Goal: Task Accomplishment & Management: Manage account settings

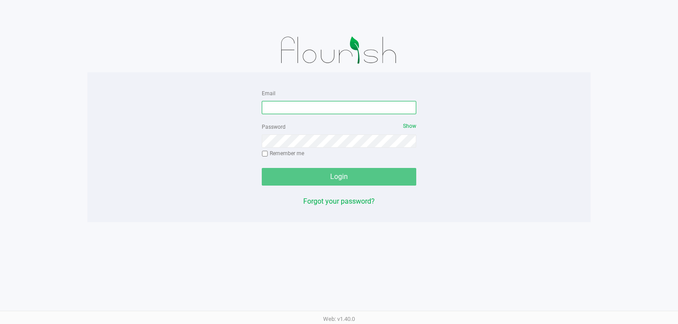
click at [315, 109] on input "Email" at bounding box center [339, 107] width 154 height 13
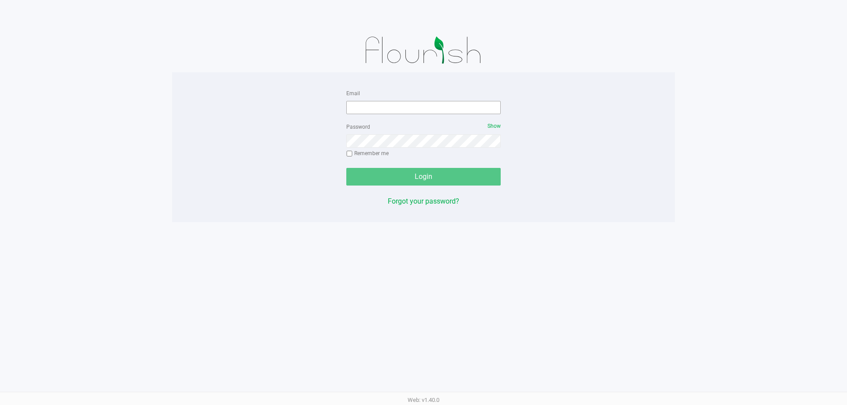
drag, startPoint x: 633, startPoint y: 2, endPoint x: 390, endPoint y: 102, distance: 262.6
click at [389, 97] on div "Email" at bounding box center [423, 101] width 154 height 26
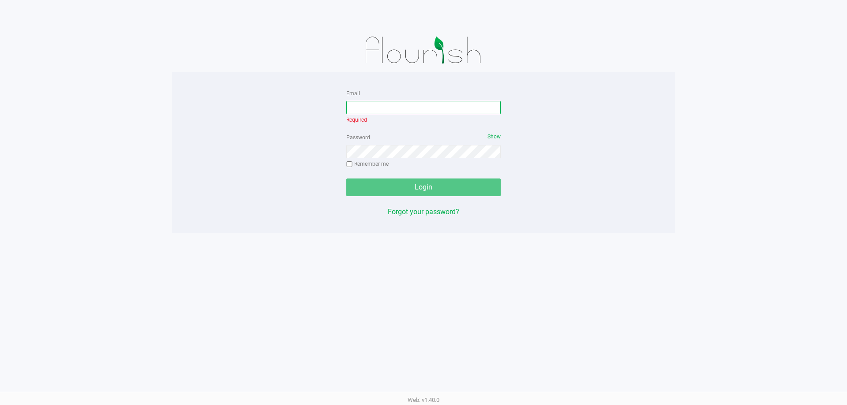
click at [390, 106] on input "Email" at bounding box center [423, 107] width 154 height 13
type input "[EMAIL_ADDRESS][DOMAIN_NAME]"
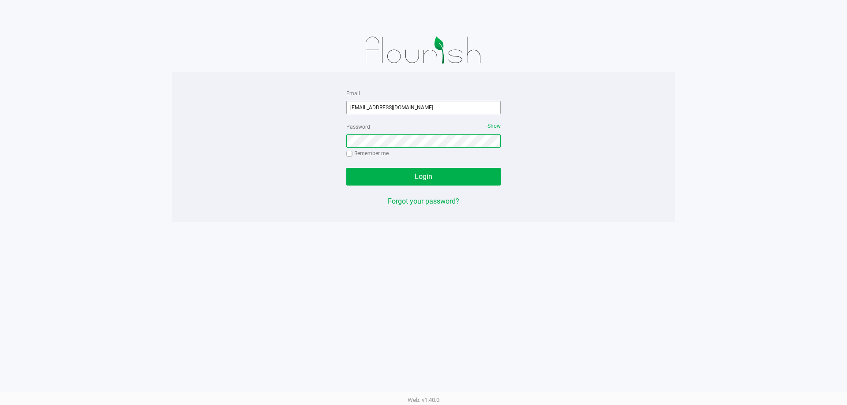
click at [346, 168] on button "Login" at bounding box center [423, 177] width 154 height 18
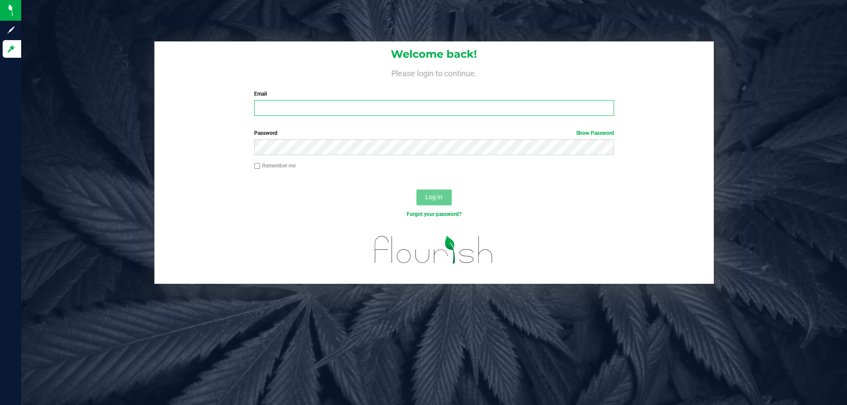
click at [313, 110] on input "Email" at bounding box center [434, 108] width 360 height 16
type input "sjaskot@liveparallel.com"
click at [416, 190] on button "Log In" at bounding box center [433, 198] width 35 height 16
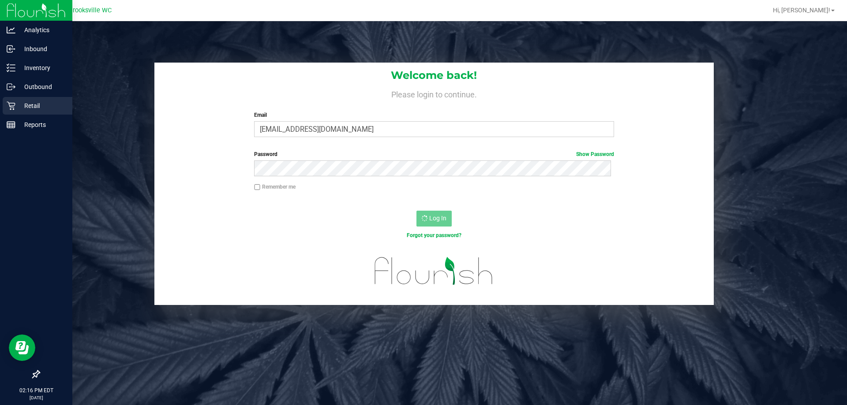
click at [15, 105] on icon at bounding box center [11, 106] width 8 height 8
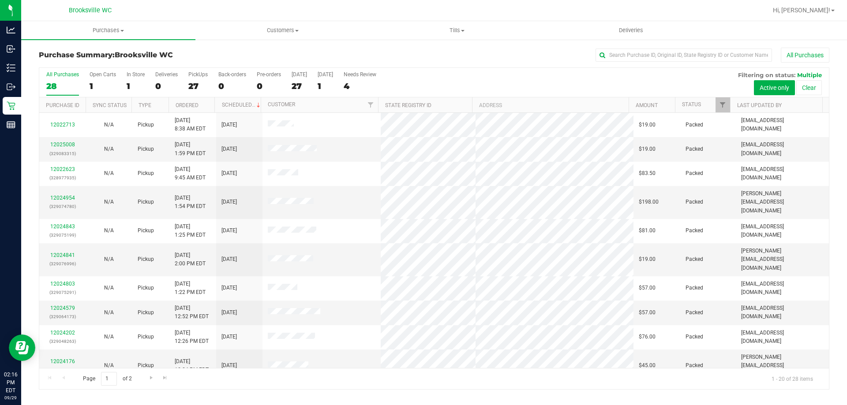
click at [690, 101] on th "Status" at bounding box center [702, 104] width 55 height 15
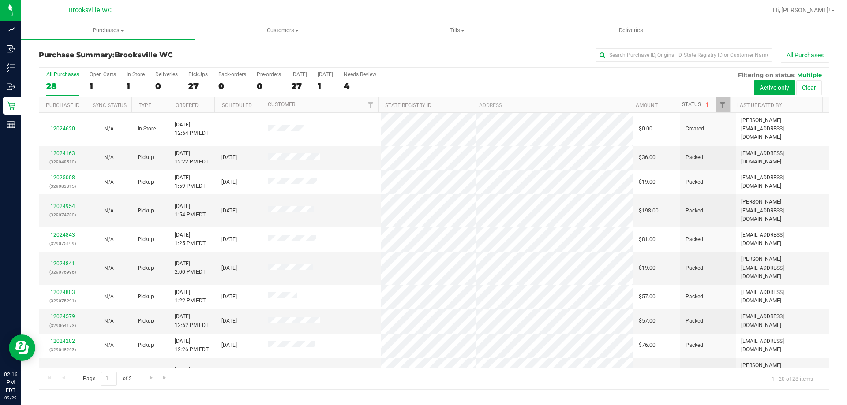
click at [689, 106] on link "Status" at bounding box center [696, 104] width 29 height 6
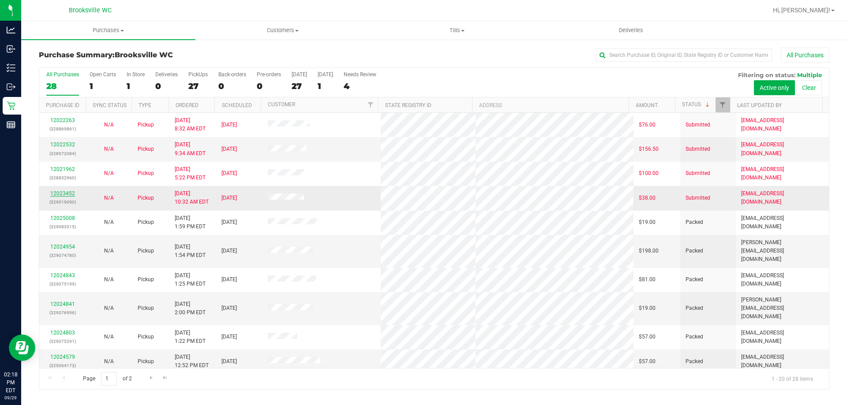
click at [67, 194] on link "12023452" at bounding box center [62, 194] width 25 height 6
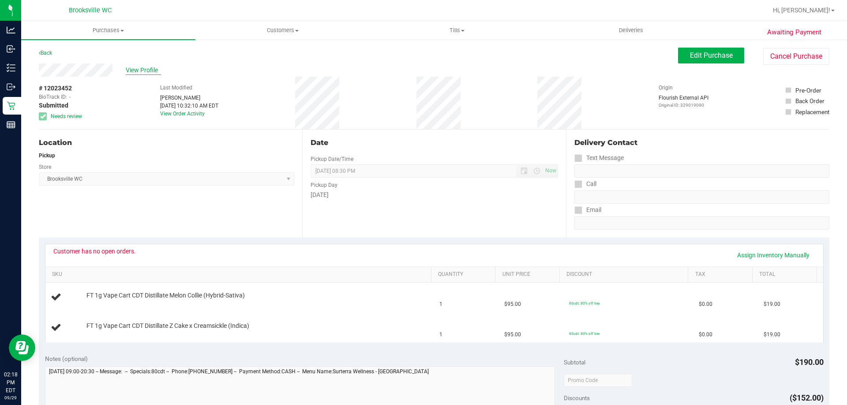
click at [143, 68] on span "View Profile" at bounding box center [143, 70] width 35 height 9
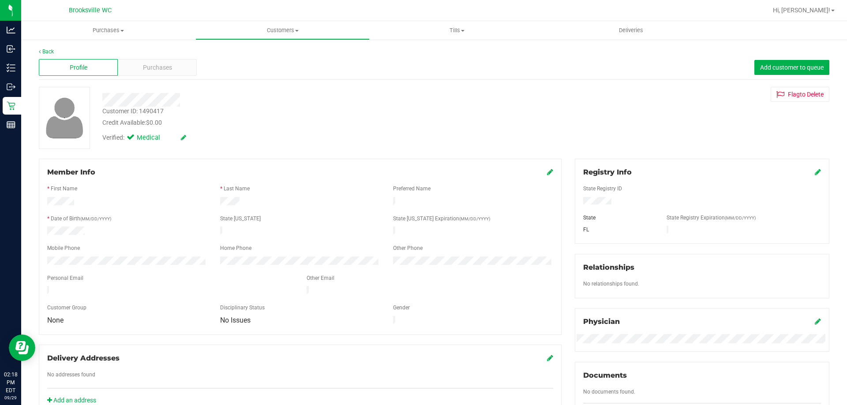
click at [147, 110] on div "Customer ID: 1490417" at bounding box center [132, 111] width 61 height 9
copy div "1490417"
drag, startPoint x: 253, startPoint y: 120, endPoint x: 257, endPoint y: 124, distance: 5.3
click at [253, 120] on div "Credit Available: $0.00" at bounding box center [296, 122] width 389 height 9
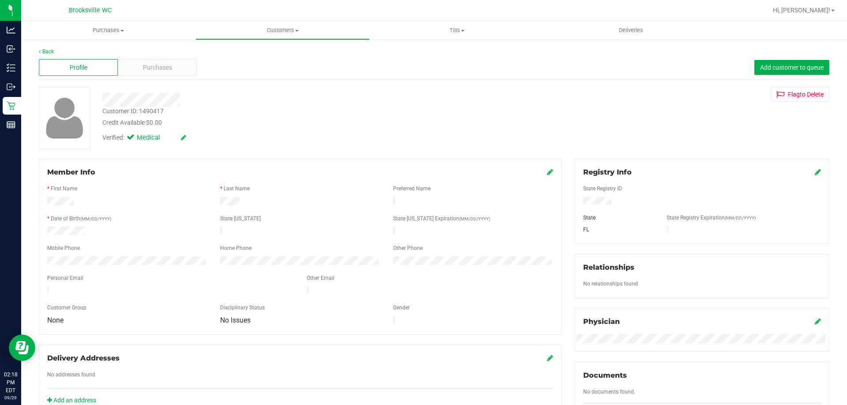
click at [161, 112] on div "Customer ID: 1490417" at bounding box center [132, 111] width 61 height 9
copy div "1490417"
click at [98, 48] on div "Back" at bounding box center [434, 52] width 790 height 8
click at [51, 50] on link "Back" at bounding box center [46, 52] width 15 height 6
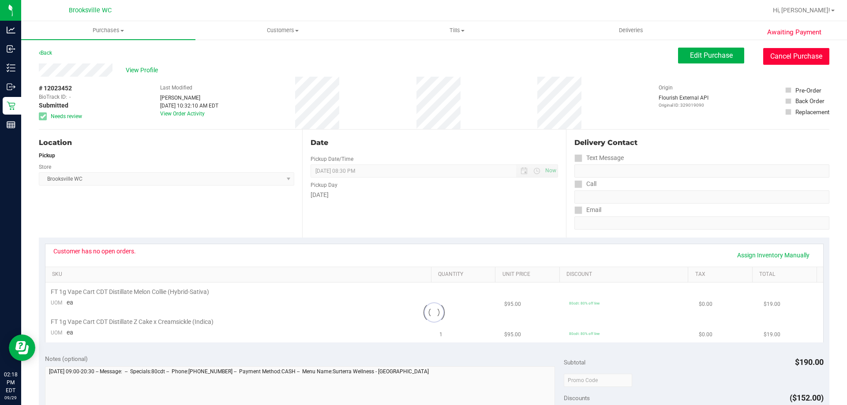
click at [794, 56] on button "Cancel Purchase" at bounding box center [796, 56] width 66 height 17
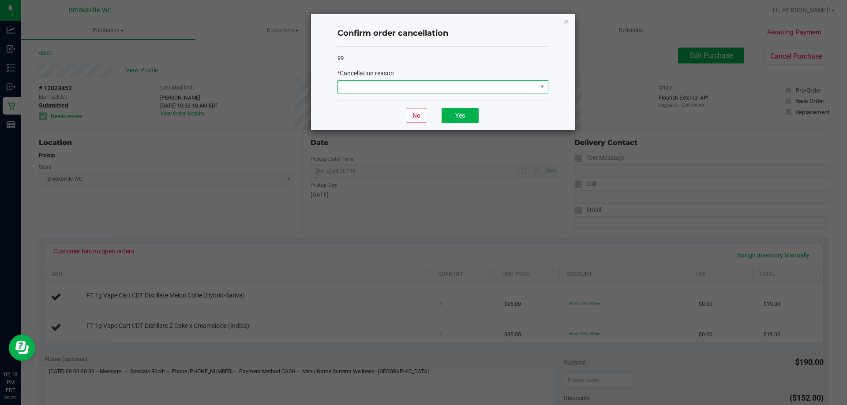
click at [516, 82] on span at bounding box center [437, 87] width 199 height 12
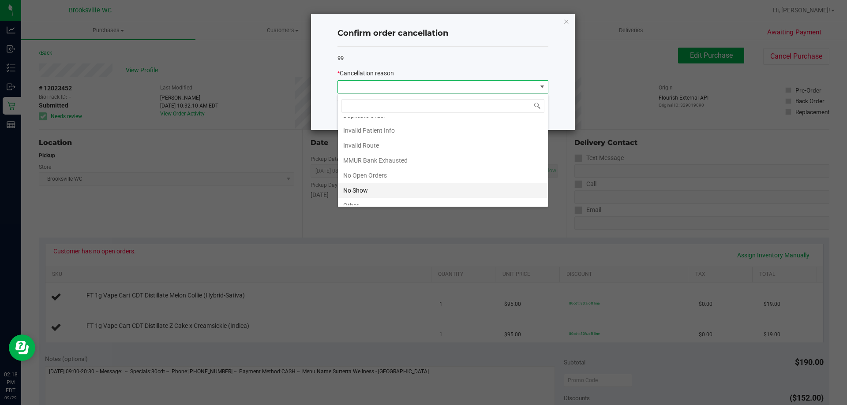
scroll to position [77, 0]
click at [381, 134] on li "No Open Orders" at bounding box center [443, 138] width 210 height 15
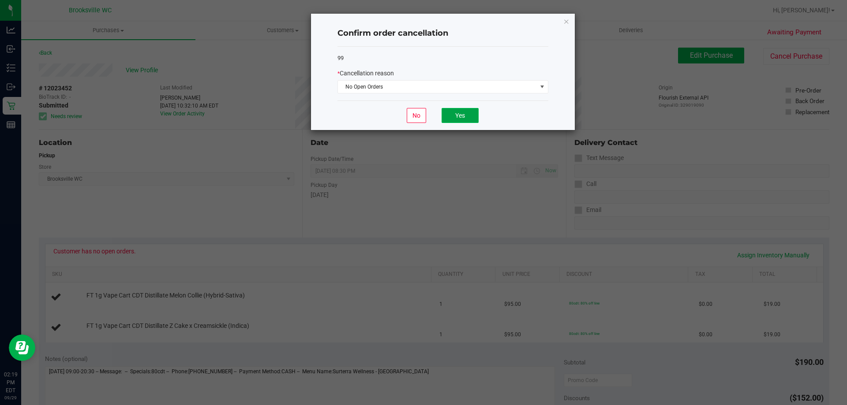
click at [460, 119] on button "Yes" at bounding box center [460, 115] width 37 height 15
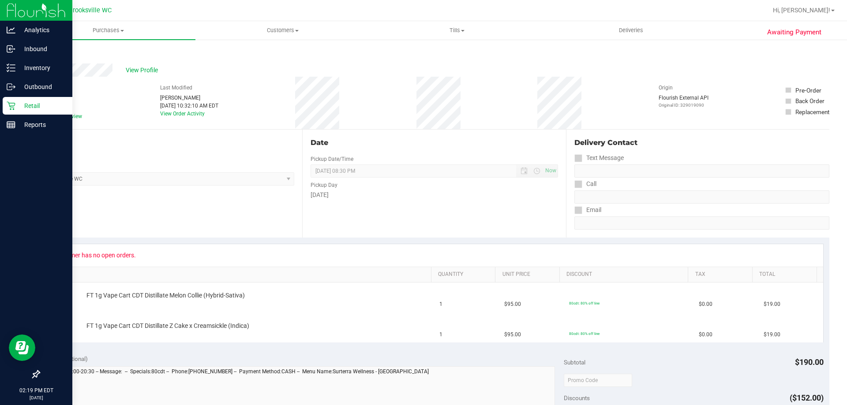
click at [15, 106] on icon at bounding box center [11, 105] width 9 height 9
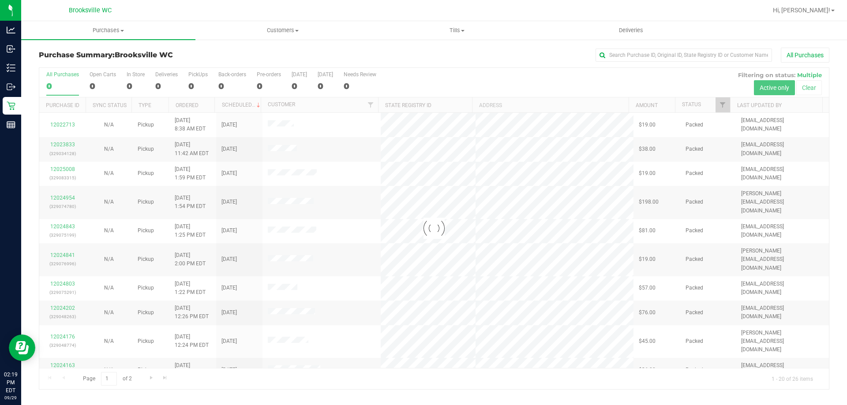
drag, startPoint x: 494, startPoint y: 80, endPoint x: 501, endPoint y: 77, distance: 8.1
click at [489, 74] on div at bounding box center [434, 229] width 790 height 322
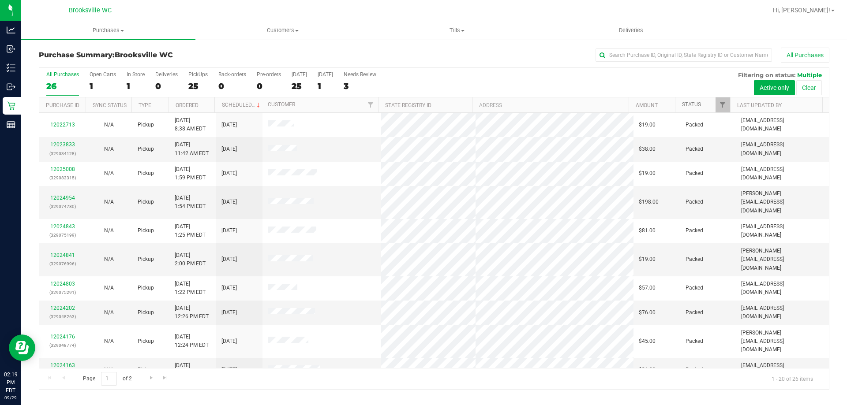
click at [686, 103] on link "Status" at bounding box center [691, 104] width 19 height 6
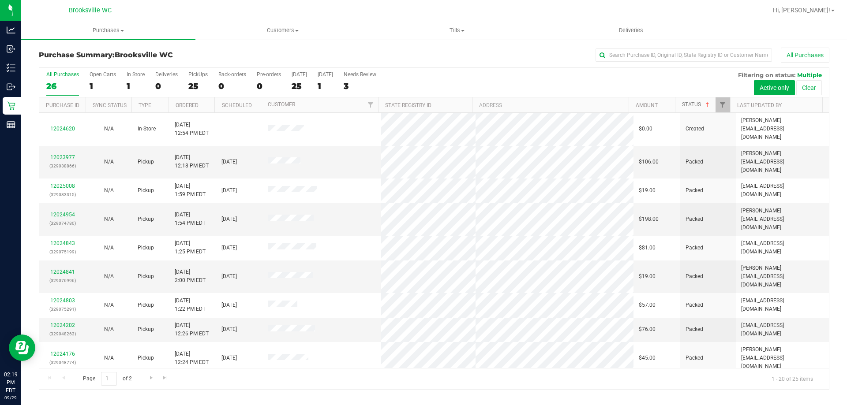
click at [692, 103] on link "Status" at bounding box center [696, 104] width 29 height 6
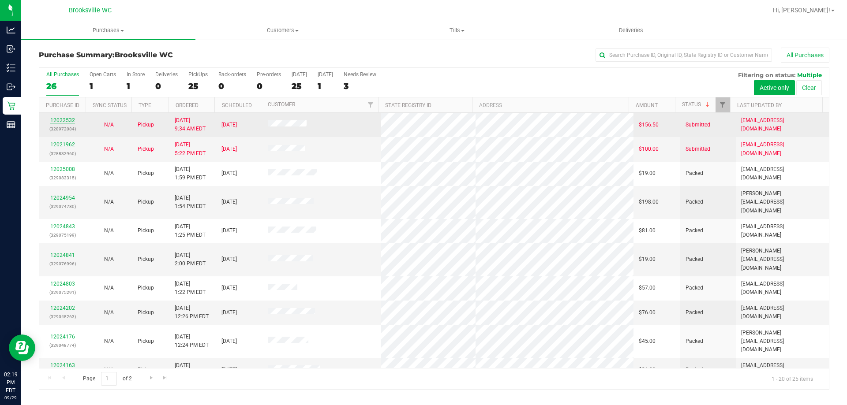
click at [71, 120] on link "12022532" at bounding box center [62, 120] width 25 height 6
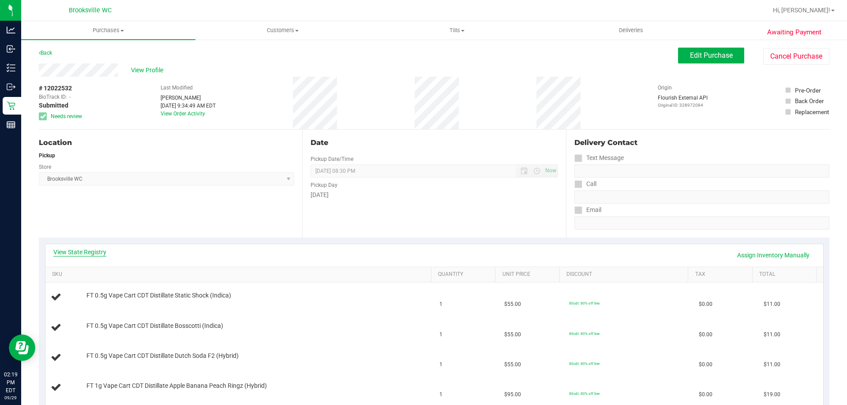
click at [92, 254] on link "View State Registry" at bounding box center [79, 252] width 53 height 9
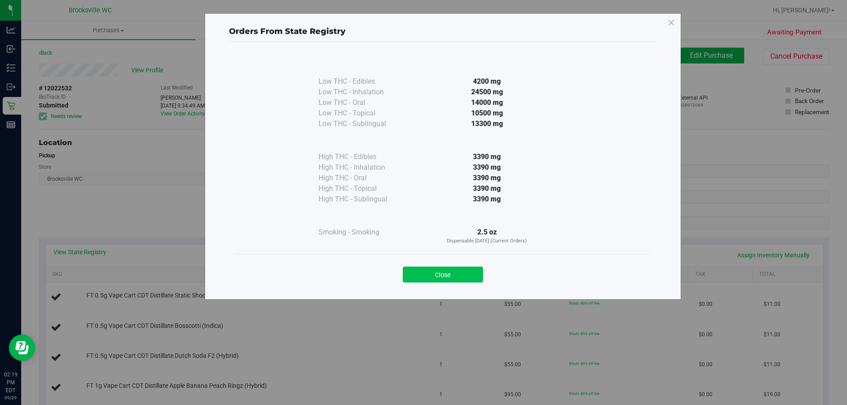
click at [441, 277] on button "Close" at bounding box center [443, 275] width 80 height 16
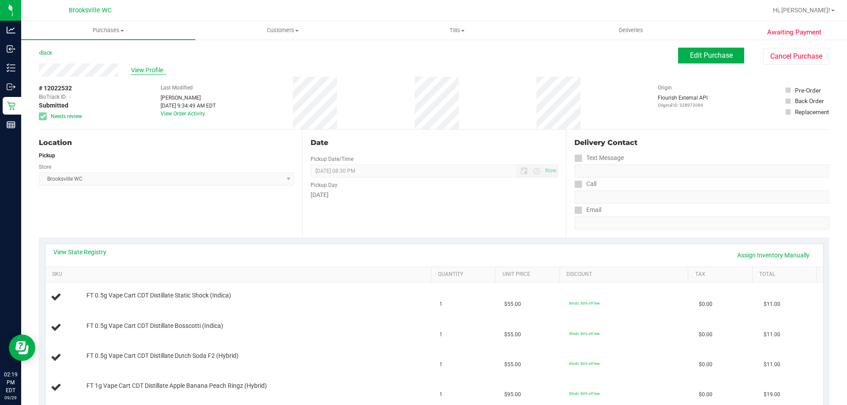
click at [142, 70] on span "View Profile" at bounding box center [148, 70] width 35 height 9
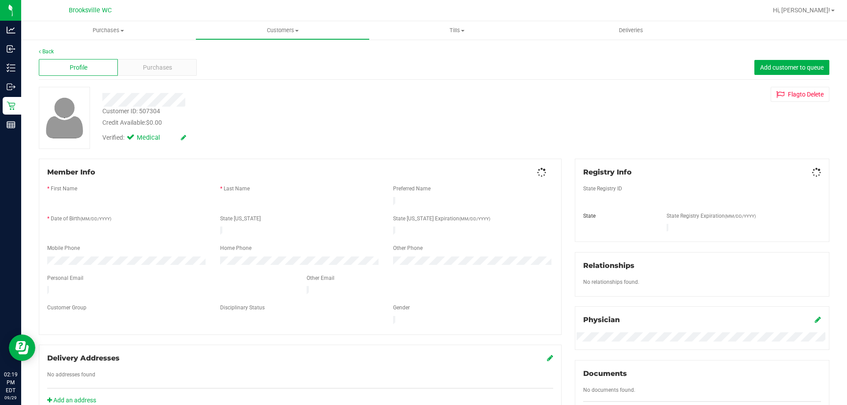
click at [159, 111] on div "Customer ID: 507304" at bounding box center [131, 111] width 58 height 9
drag, startPoint x: 157, startPoint y: 111, endPoint x: 144, endPoint y: 109, distance: 13.0
click at [144, 109] on div "Customer ID: 507304" at bounding box center [131, 111] width 58 height 9
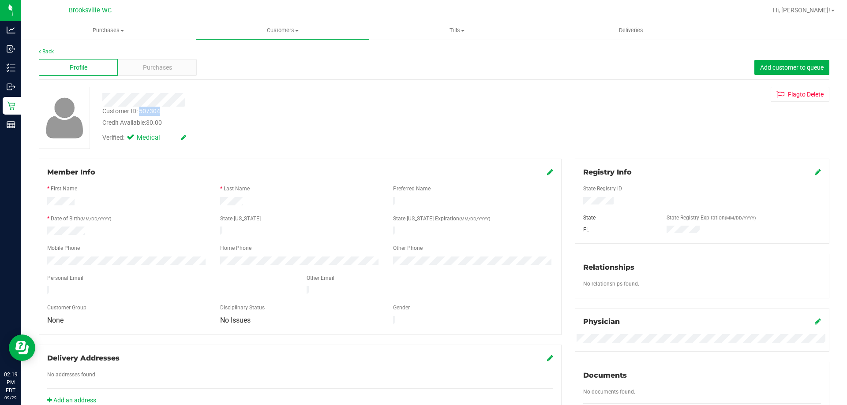
copy div "507304"
click at [137, 183] on div at bounding box center [300, 181] width 506 height 7
click at [43, 51] on link "Back" at bounding box center [46, 52] width 15 height 6
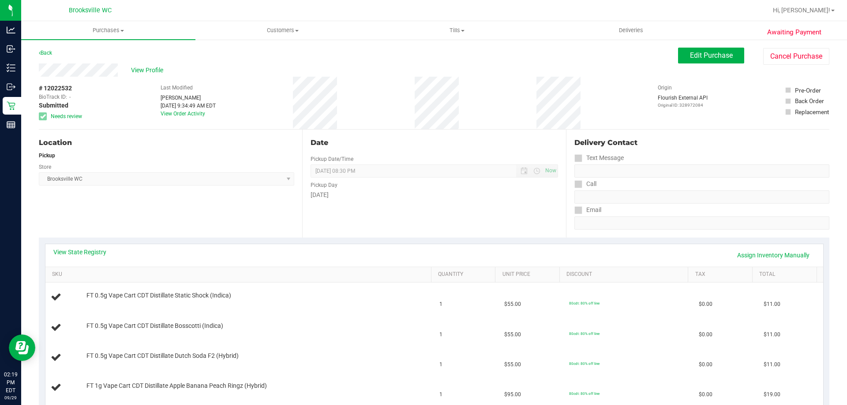
click at [154, 135] on div "Location Pickup Store [GEOGRAPHIC_DATA] WC Select Store [PERSON_NAME][GEOGRAPHI…" at bounding box center [170, 184] width 263 height 108
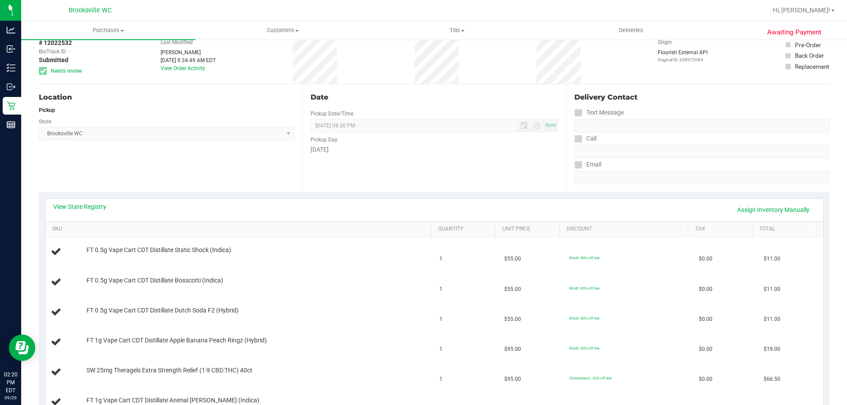
scroll to position [132, 0]
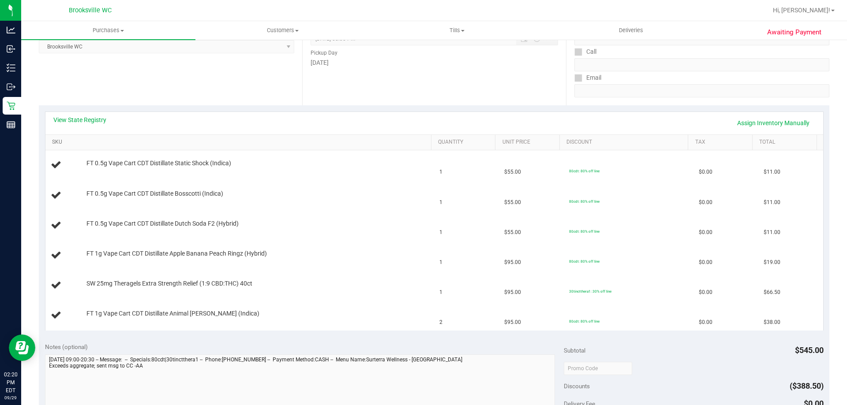
click at [151, 142] on link "SKU" at bounding box center [239, 142] width 375 height 7
click at [77, 117] on link "View State Registry" at bounding box center [79, 120] width 53 height 9
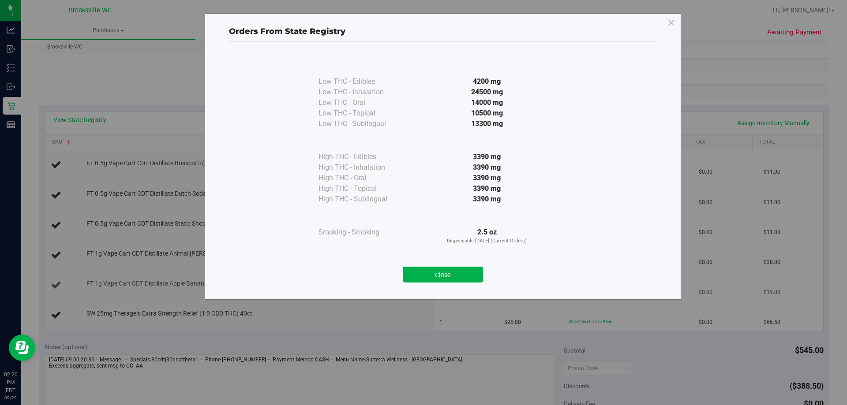
click at [472, 275] on button "Close" at bounding box center [443, 275] width 80 height 16
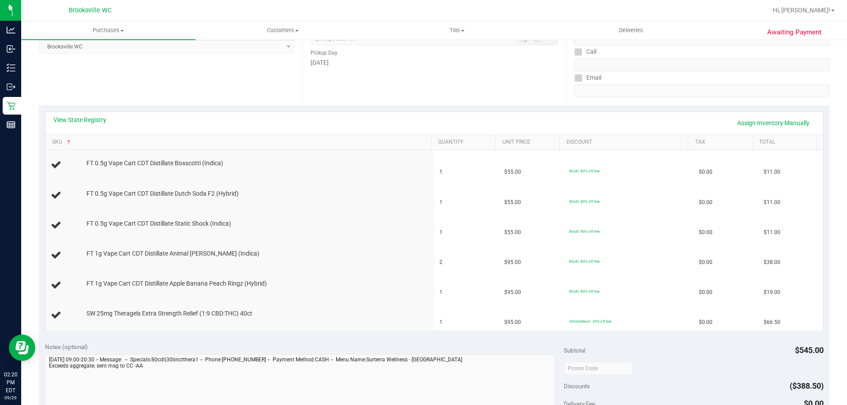
click at [87, 127] on div "View State Registry Assign Inventory Manually" at bounding box center [434, 123] width 762 height 15
click at [90, 120] on link "View State Registry" at bounding box center [79, 120] width 53 height 9
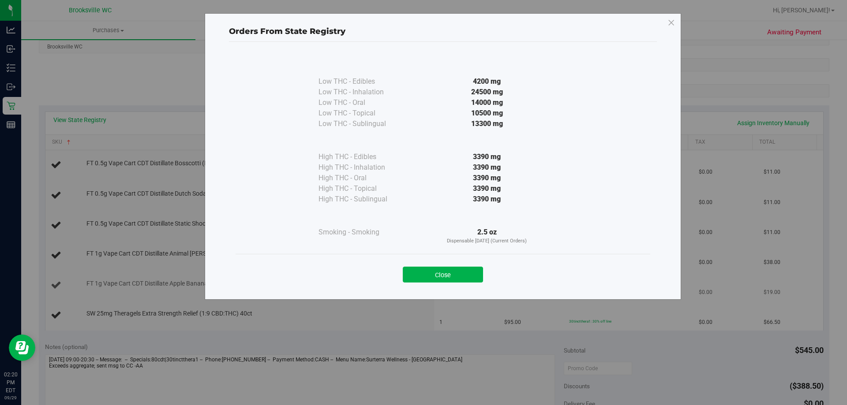
click at [481, 273] on button "Close" at bounding box center [443, 275] width 80 height 16
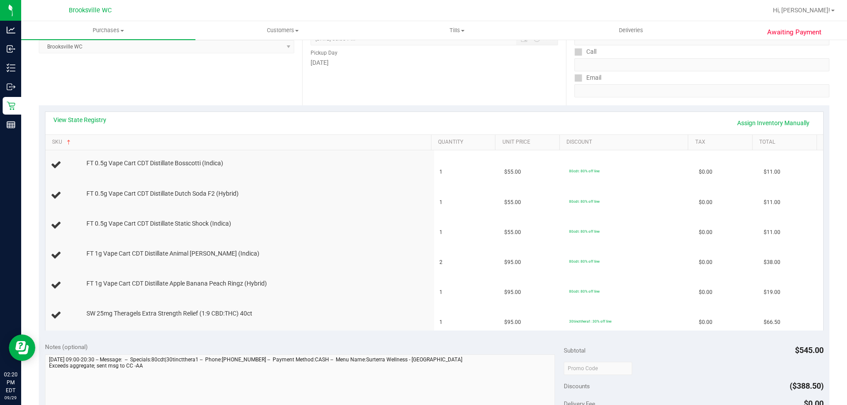
scroll to position [0, 0]
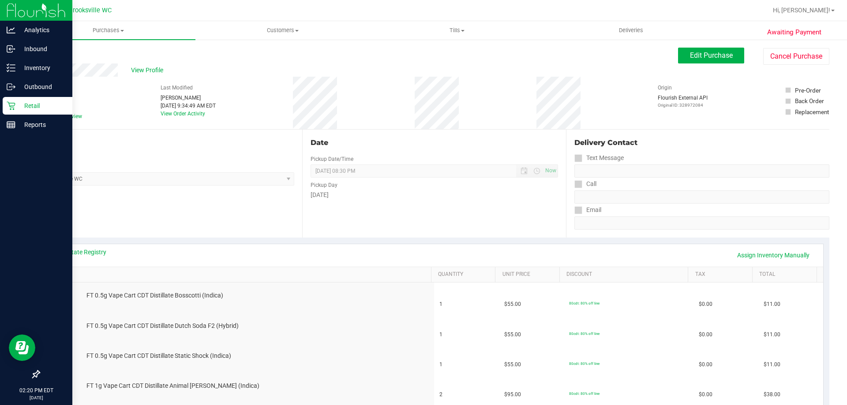
click at [10, 105] on icon at bounding box center [11, 105] width 9 height 9
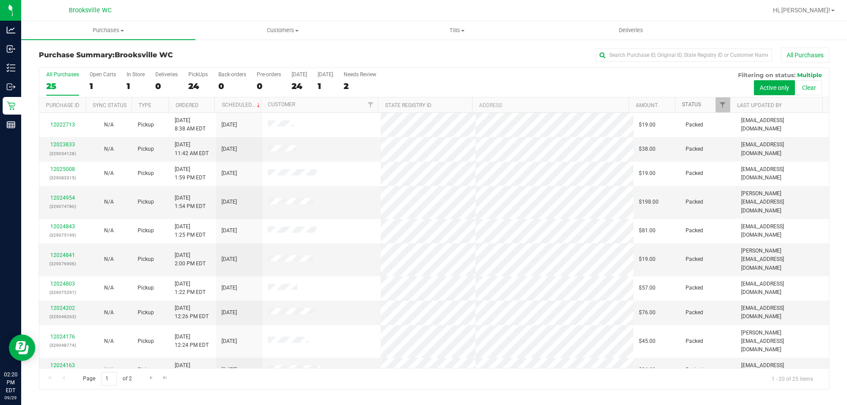
click at [690, 104] on link "Status" at bounding box center [691, 104] width 19 height 6
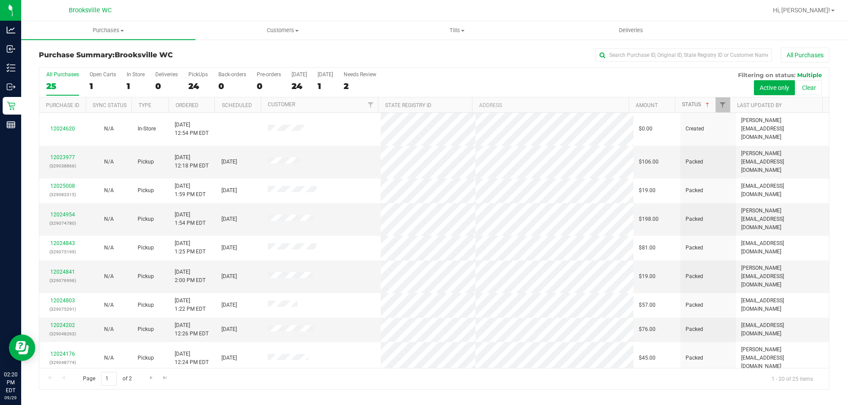
click at [689, 102] on link "Status" at bounding box center [696, 104] width 29 height 6
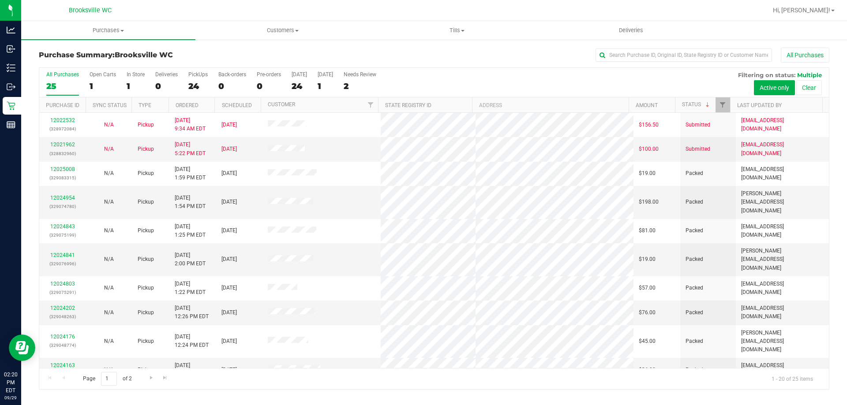
drag, startPoint x: 462, startPoint y: 70, endPoint x: 461, endPoint y: 63, distance: 7.2
click at [461, 70] on div "All Purchases 25 Open Carts 1 In Store 1 Deliveries 0 PickUps 24 Back-orders 0 …" at bounding box center [434, 71] width 790 height 7
click at [444, 74] on div "All Purchases 25 Open Carts 1 In Store 1 Deliveries 0 PickUps 24 Back-orders 0 …" at bounding box center [434, 71] width 790 height 7
click at [446, 68] on div "All Purchases 25 Open Carts 1 In Store 1 Deliveries 0 PickUps 24 Back-orders 0 …" at bounding box center [434, 71] width 790 height 7
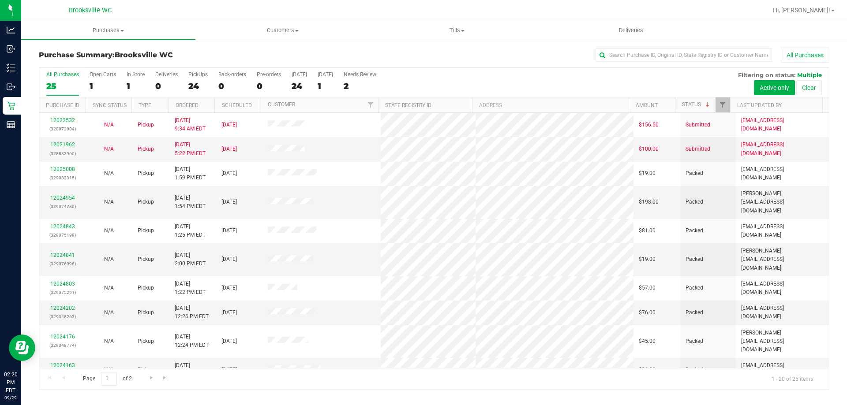
drag, startPoint x: 451, startPoint y: 71, endPoint x: 396, endPoint y: 41, distance: 62.8
click at [453, 71] on div "All Purchases 25 Open Carts 1 In Store 1 Deliveries 0 PickUps 24 Back-orders 0 …" at bounding box center [434, 71] width 790 height 7
click at [459, 67] on div "All Purchases 25 Open Carts 1 In Store 1 Deliveries 0 PickUps 24 Back-orders 0 …" at bounding box center [434, 228] width 790 height 322
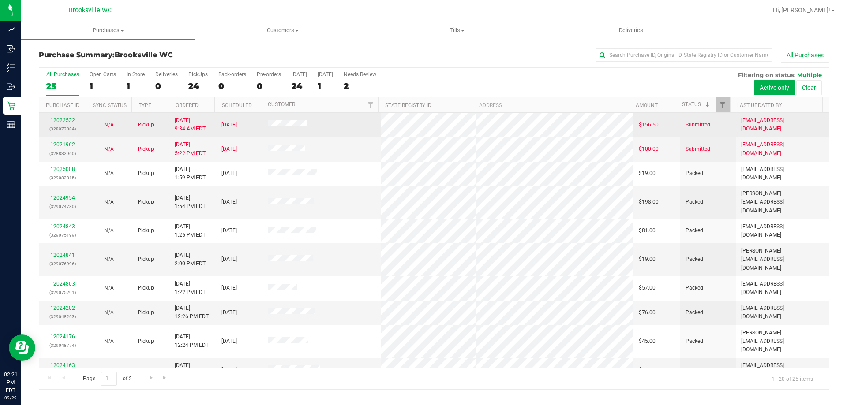
click at [54, 121] on link "12022532" at bounding box center [62, 120] width 25 height 6
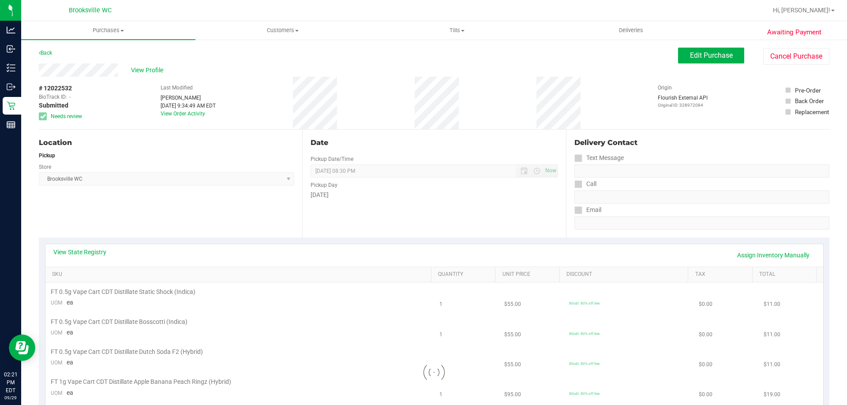
scroll to position [88, 0]
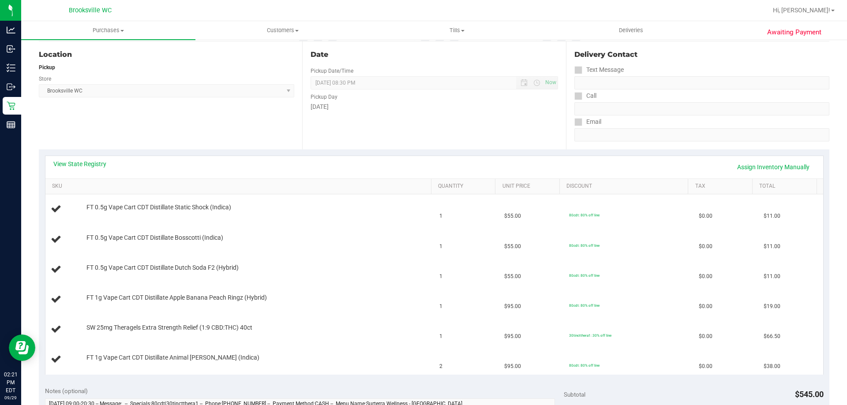
click at [106, 125] on div "Location Pickup Store [GEOGRAPHIC_DATA] WC Select Store [PERSON_NAME][GEOGRAPHI…" at bounding box center [170, 95] width 263 height 108
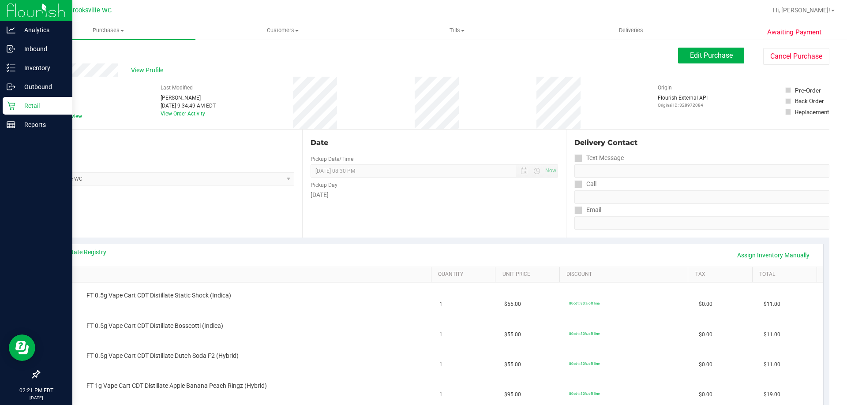
click at [48, 107] on p "Retail" at bounding box center [41, 106] width 53 height 11
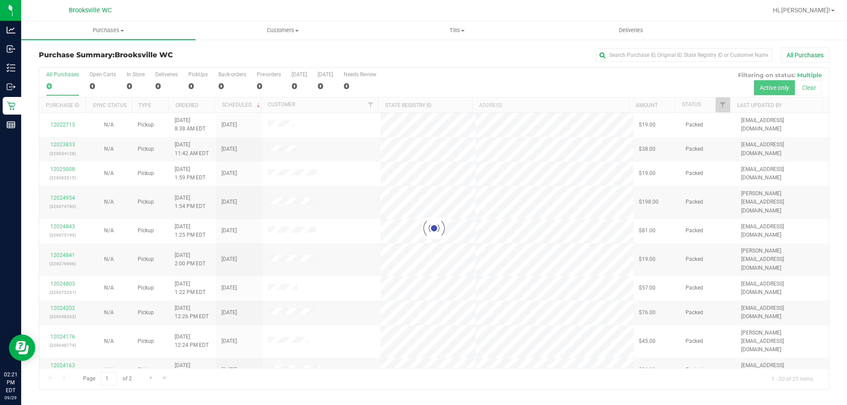
click at [702, 109] on div at bounding box center [434, 229] width 790 height 322
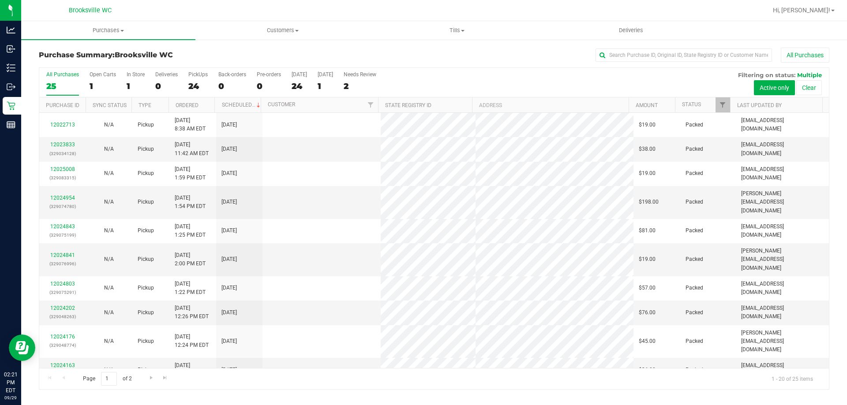
click at [703, 108] on th "Status" at bounding box center [702, 104] width 55 height 15
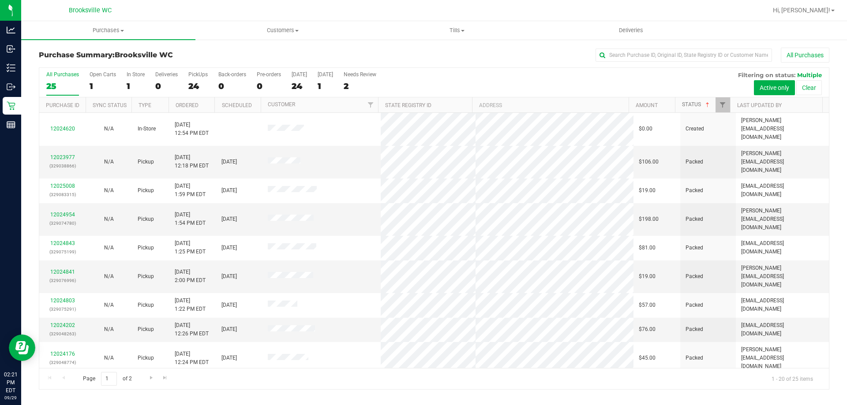
click at [701, 105] on link "Status" at bounding box center [696, 104] width 29 height 6
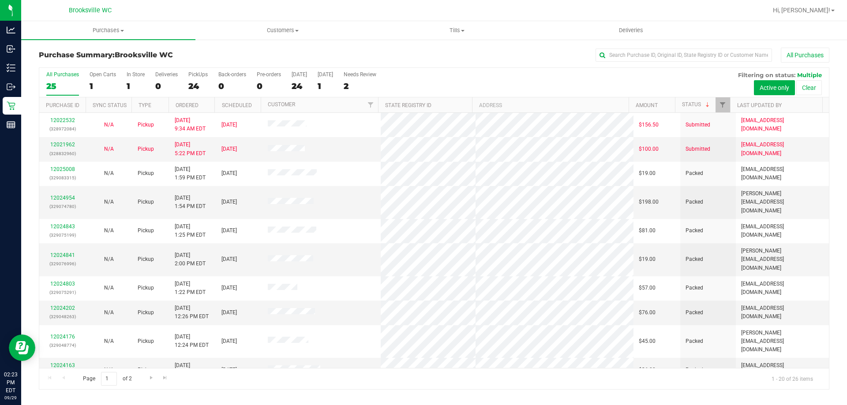
click at [437, 71] on div "All Purchases 25 Open Carts 1 In Store 1 Deliveries 0 PickUps 24 Back-orders 0 …" at bounding box center [434, 71] width 790 height 7
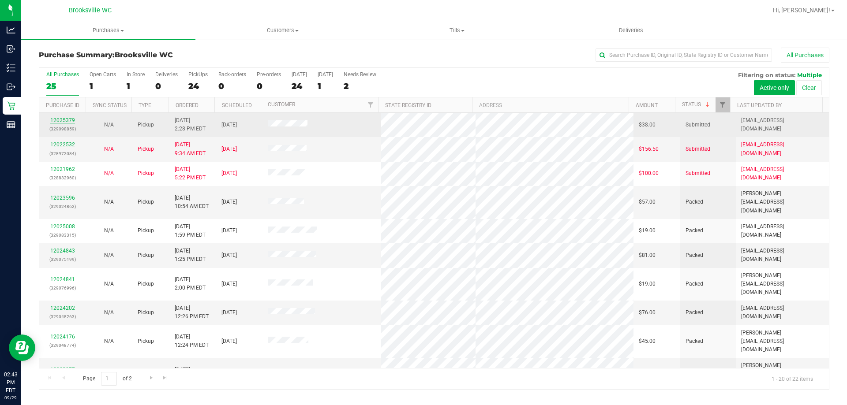
click at [63, 123] on link "12025379" at bounding box center [62, 120] width 25 height 6
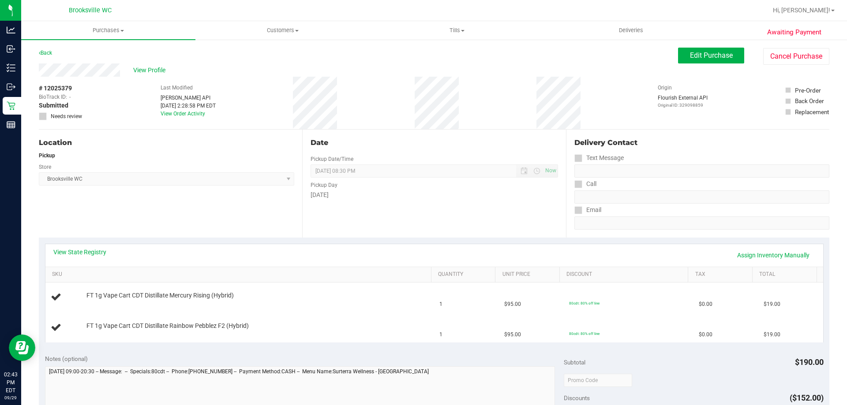
click at [230, 243] on div "View State Registry Assign Inventory Manually SKU Quantity Unit Price Discount …" at bounding box center [434, 293] width 790 height 111
drag, startPoint x: 186, startPoint y: 225, endPoint x: 179, endPoint y: 225, distance: 7.1
click at [180, 225] on div "Location Pickup Store [GEOGRAPHIC_DATA] WC Select Store [PERSON_NAME][GEOGRAPHI…" at bounding box center [170, 184] width 263 height 108
click at [86, 251] on link "View State Registry" at bounding box center [79, 252] width 53 height 9
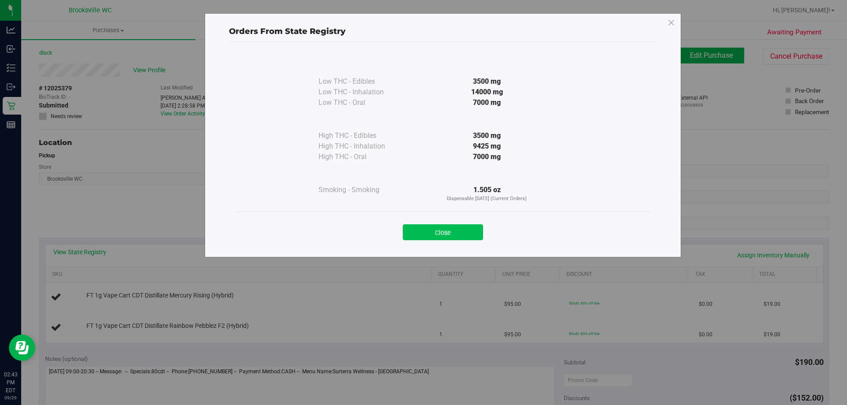
click at [436, 229] on button "Close" at bounding box center [443, 233] width 80 height 16
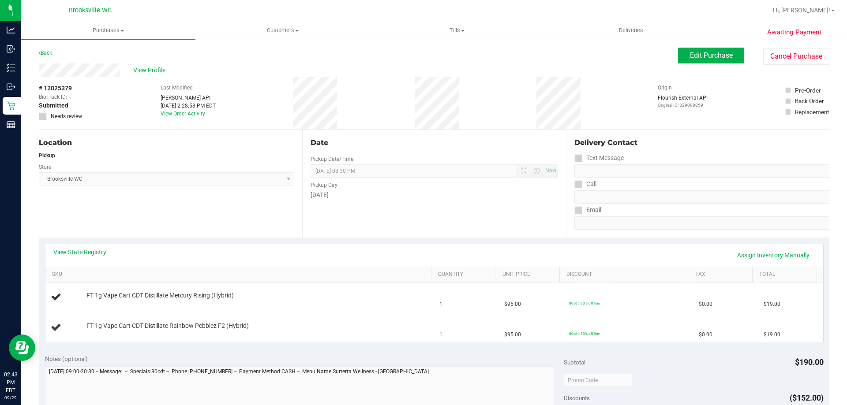
click at [262, 213] on div "Location Pickup Store [GEOGRAPHIC_DATA] WC Select Store [PERSON_NAME][GEOGRAPHI…" at bounding box center [170, 184] width 263 height 108
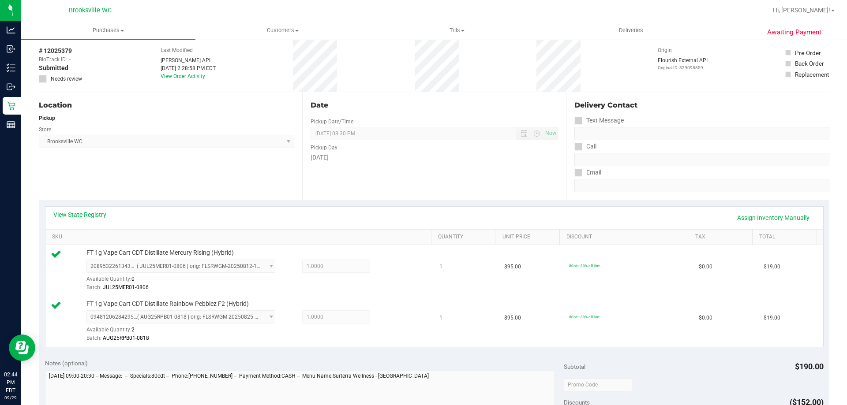
scroll to position [132, 0]
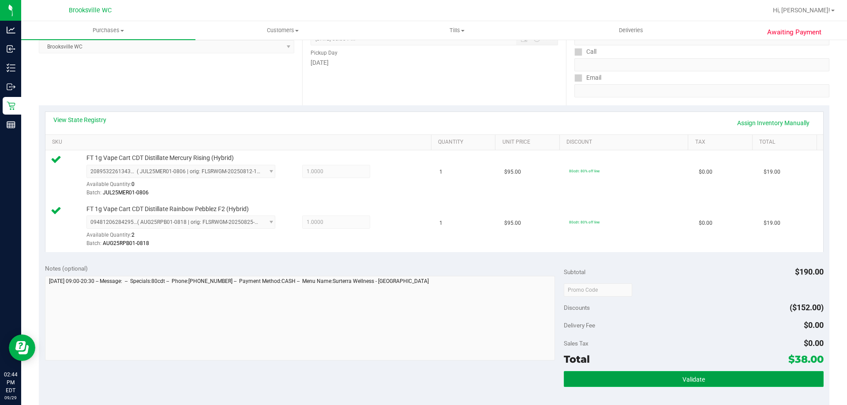
click at [688, 378] on span "Validate" at bounding box center [693, 379] width 22 height 7
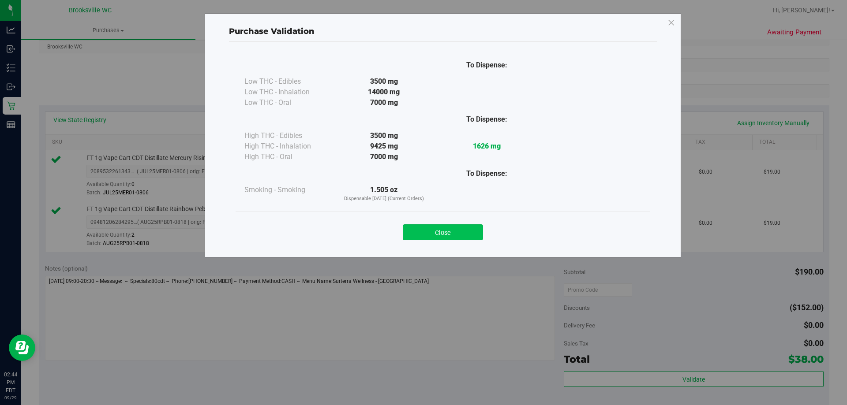
click at [439, 232] on button "Close" at bounding box center [443, 233] width 80 height 16
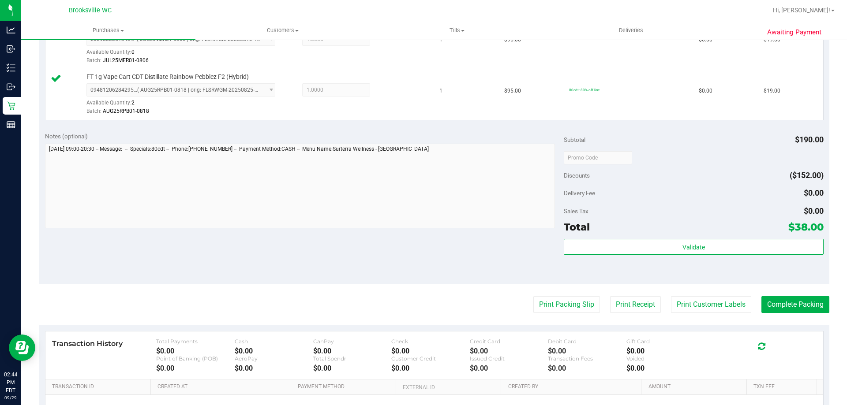
scroll to position [353, 0]
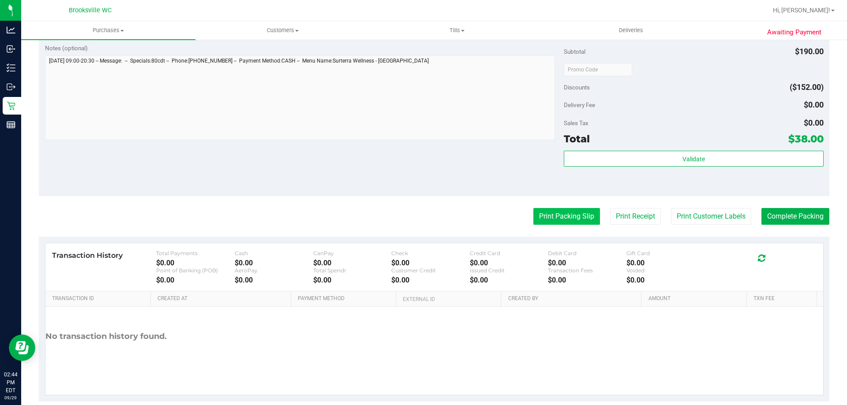
click at [563, 219] on button "Print Packing Slip" at bounding box center [566, 216] width 67 height 17
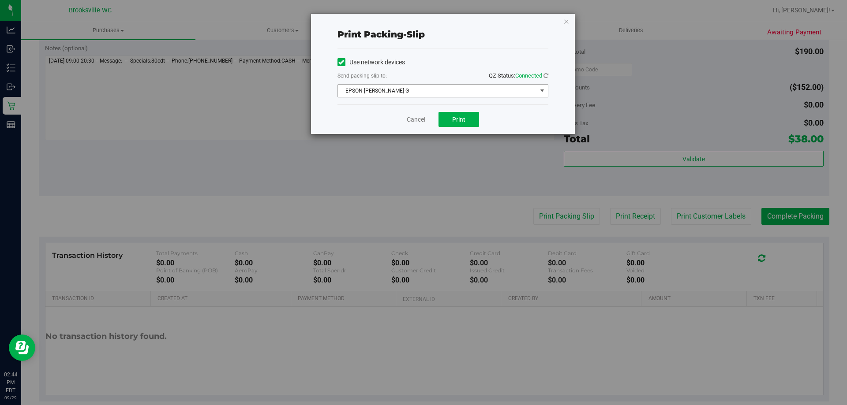
click at [437, 95] on span "EPSON-[PERSON_NAME]-G" at bounding box center [437, 91] width 199 height 12
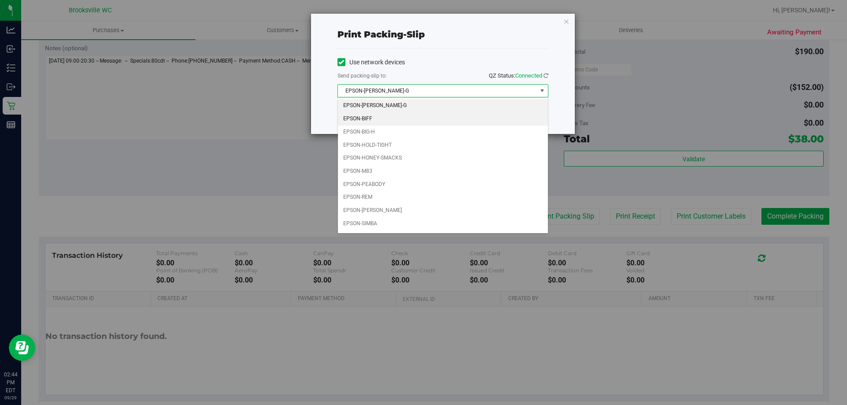
click at [368, 120] on li "EPSON-BIFF" at bounding box center [443, 118] width 210 height 13
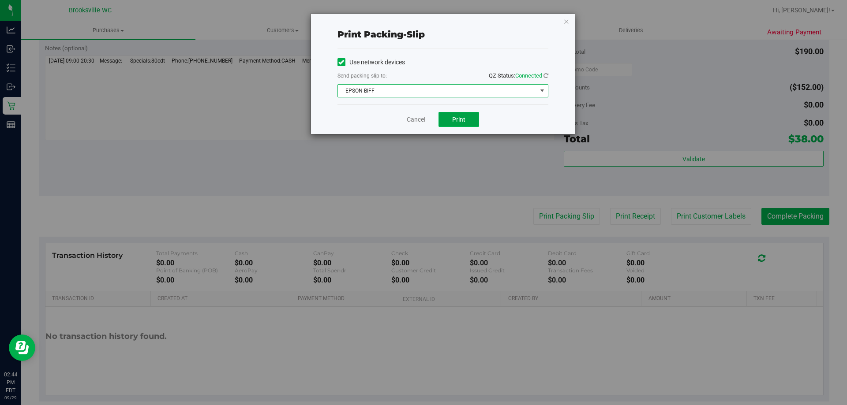
click at [474, 116] on button "Print" at bounding box center [458, 119] width 41 height 15
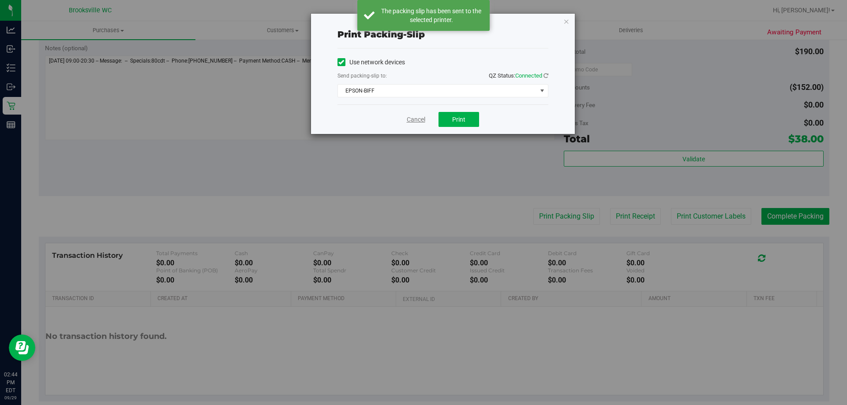
click at [418, 119] on link "Cancel" at bounding box center [416, 119] width 19 height 9
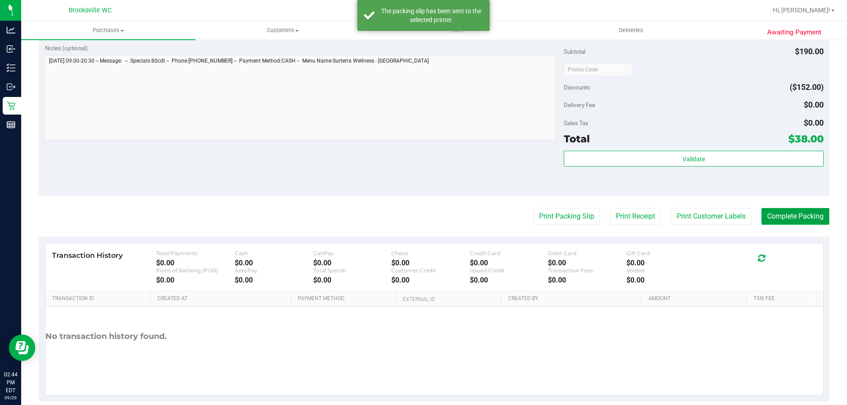
click at [802, 214] on button "Complete Packing" at bounding box center [795, 216] width 68 height 17
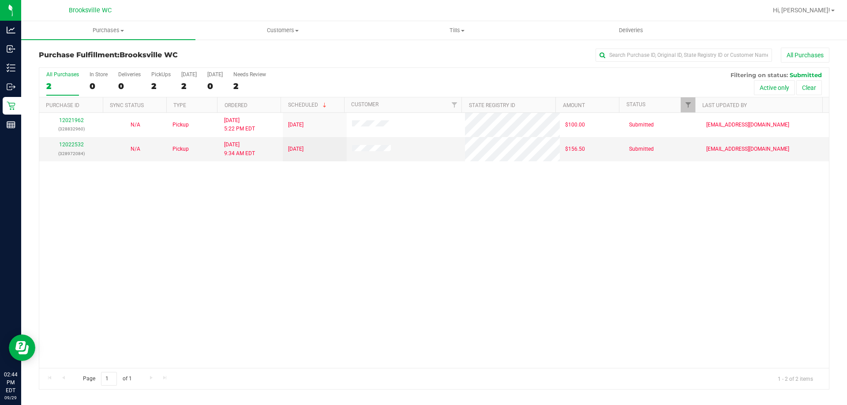
click at [298, 270] on div "12021962 (328832960) N/A Pickup 9/28/2025 5:22 PM EDT 9/29/2025 $100.00 Submitt…" at bounding box center [434, 240] width 790 height 255
click at [285, 31] on span "Customers" at bounding box center [282, 30] width 173 height 8
click at [458, 73] on div "All Purchases 2 In Store 0 Deliveries 0 PickUps 2 Today 2 Tomorrow 0 Needs Revi…" at bounding box center [434, 71] width 790 height 7
click at [518, 342] on div "12021962 (328832960) N/A Pickup 9/28/2025 5:22 PM EDT 9/29/2025 $100.00 Submitt…" at bounding box center [434, 240] width 790 height 255
click at [292, 31] on span "Customers" at bounding box center [282, 30] width 174 height 8
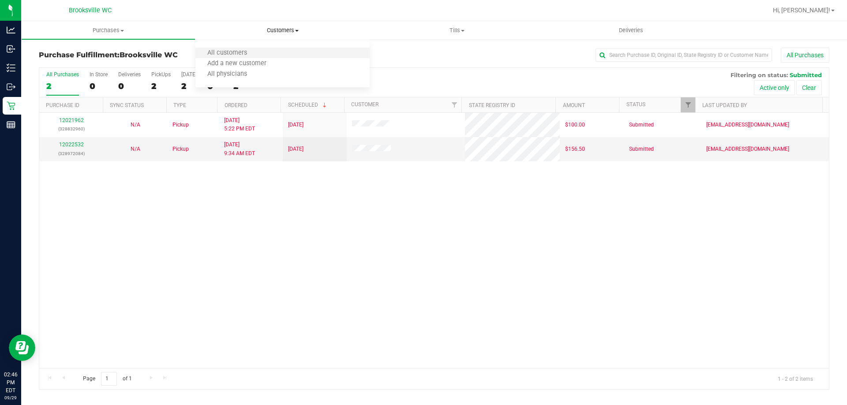
click at [274, 49] on li "All customers" at bounding box center [282, 53] width 174 height 11
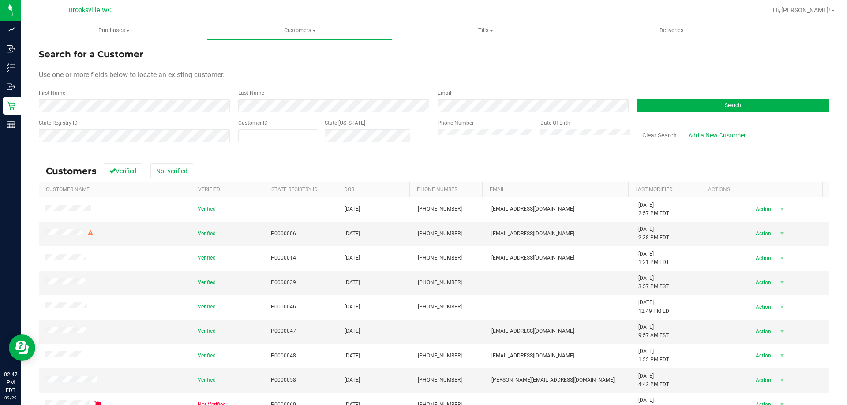
click at [261, 107] on form "Search for a Customer Use one or more fields below to locate an existing custom…" at bounding box center [434, 99] width 790 height 103
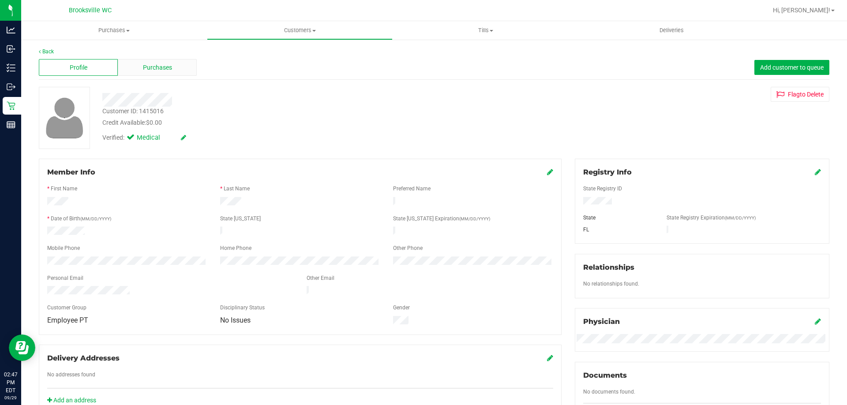
click at [157, 65] on span "Purchases" at bounding box center [157, 67] width 29 height 9
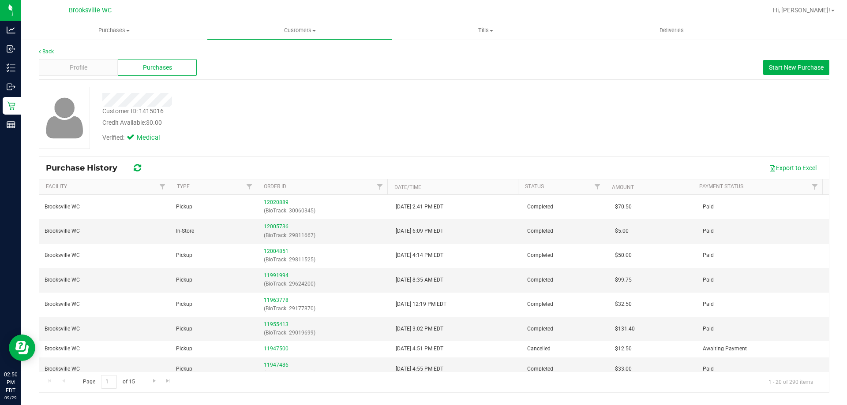
click at [354, 127] on div "Verified: Medical" at bounding box center [297, 136] width 402 height 19
click at [352, 127] on div "Credit Available: $0.00" at bounding box center [296, 122] width 389 height 9
click at [423, 136] on div "Verified: Medical" at bounding box center [297, 136] width 402 height 19
click at [47, 49] on link "Back" at bounding box center [46, 52] width 15 height 6
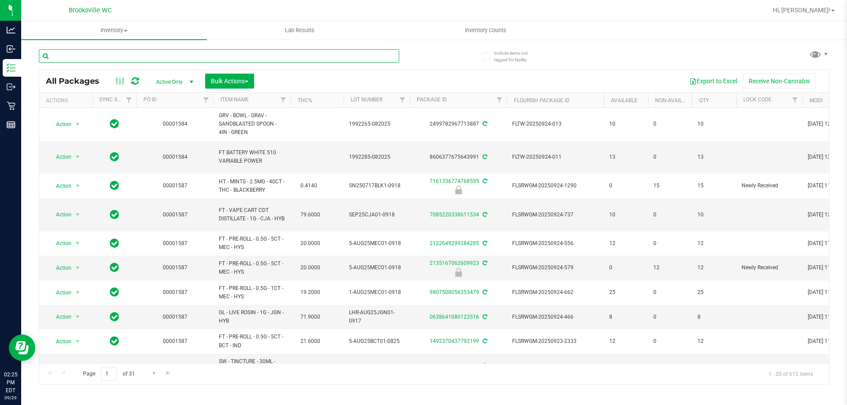
click at [153, 59] on input "text" at bounding box center [219, 55] width 360 height 13
paste input "FD 3.5g Flower Greenhouse Cakez (Hybrid)"
click at [409, 61] on div "FD 3.5g Flower Greenhouse Cakez (Hybrid)" at bounding box center [236, 55] width 395 height 28
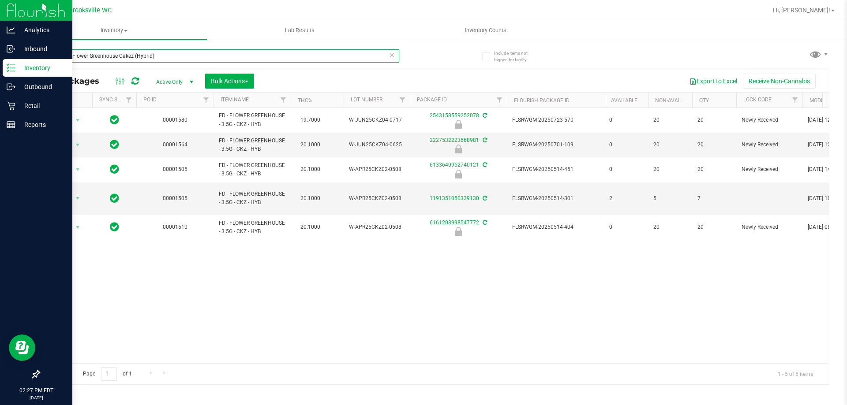
drag, startPoint x: 210, startPoint y: 58, endPoint x: 0, endPoint y: 69, distance: 210.7
click at [0, 69] on div "Analytics Inbound Inventory Outbound Retail Reports 02:27 PM EDT 09/29/2025 09/…" at bounding box center [423, 202] width 847 height 405
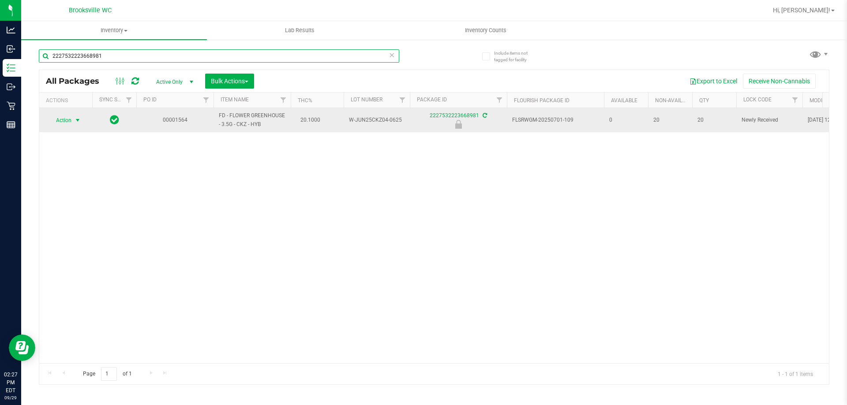
type input "2227532223668981"
click at [75, 121] on span "select" at bounding box center [77, 120] width 7 height 7
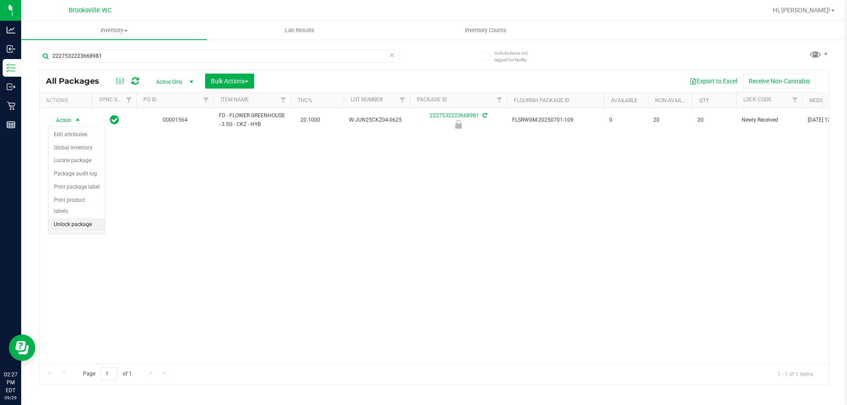
click at [82, 218] on li "Unlock package" at bounding box center [77, 224] width 56 height 13
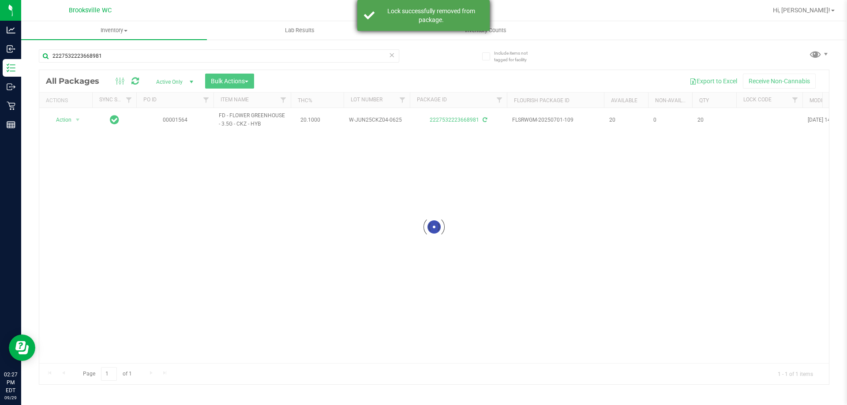
click at [461, 16] on div "Lock successfully removed from package." at bounding box center [431, 16] width 104 height 18
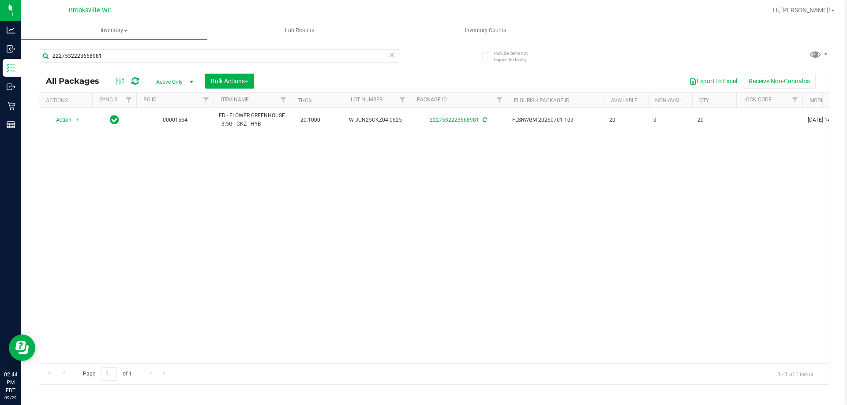
click at [391, 57] on icon at bounding box center [392, 54] width 6 height 11
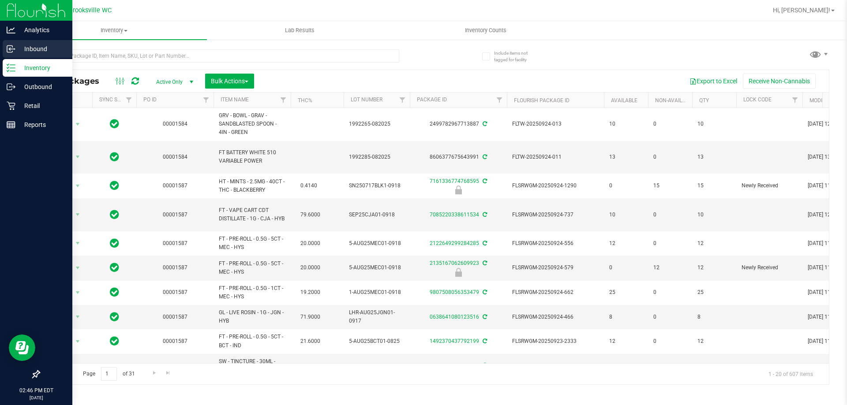
click at [15, 51] on icon at bounding box center [11, 49] width 9 height 9
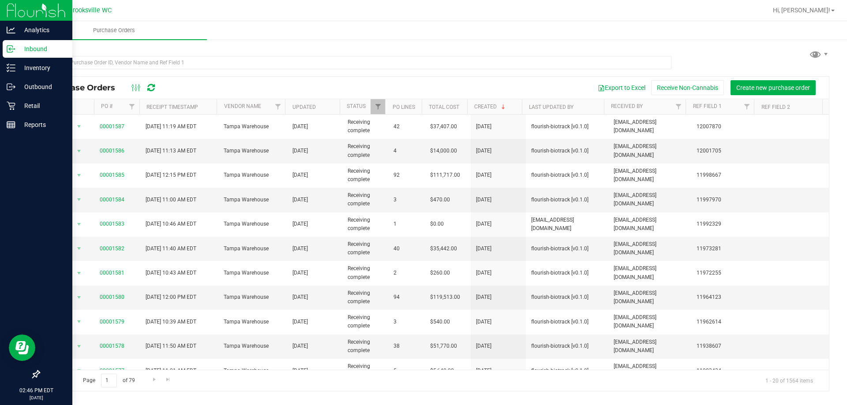
click at [406, 84] on div "Export to Excel Receive Non-Cannabis Create new purchase order" at bounding box center [494, 87] width 658 height 15
click at [29, 65] on p "Inventory" at bounding box center [41, 68] width 53 height 11
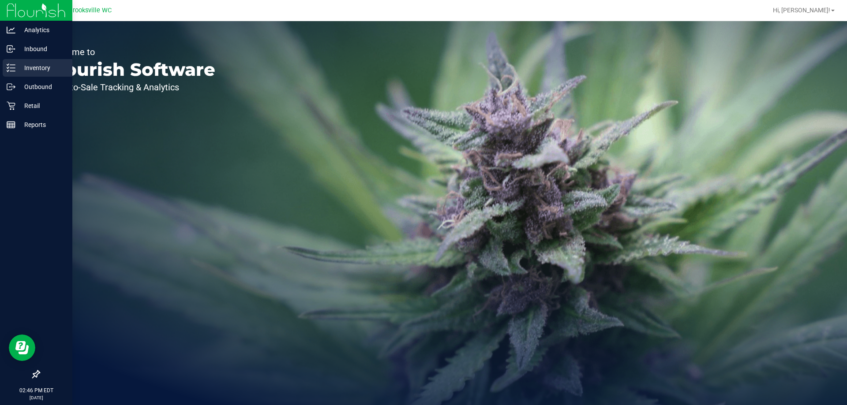
click at [25, 68] on p "Inventory" at bounding box center [41, 68] width 53 height 11
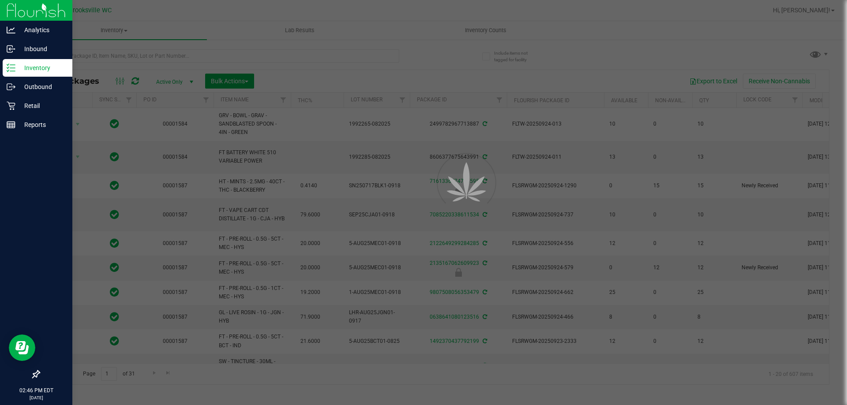
type input "[DATE]"
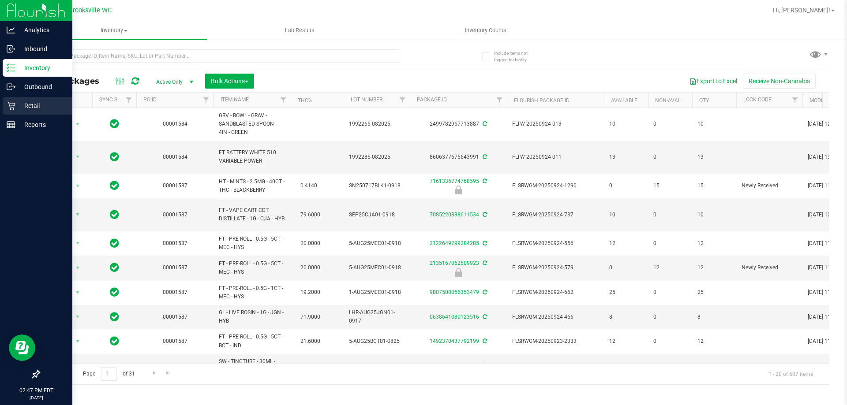
click at [14, 109] on icon at bounding box center [11, 106] width 8 height 8
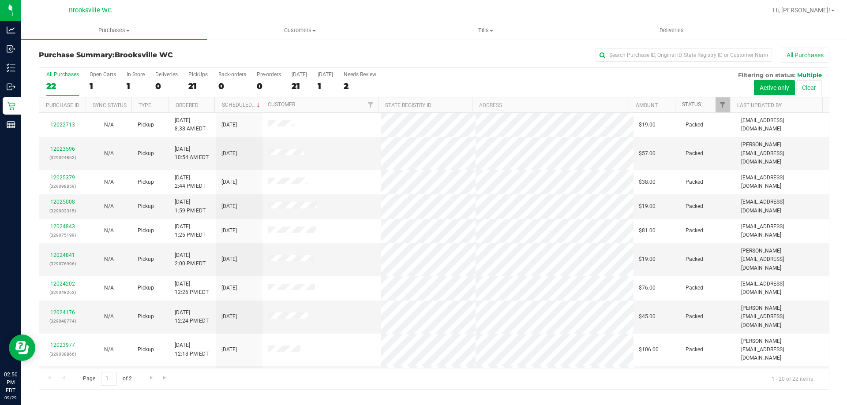
click at [689, 103] on link "Status" at bounding box center [691, 104] width 19 height 6
click at [692, 103] on link "Status" at bounding box center [696, 104] width 29 height 6
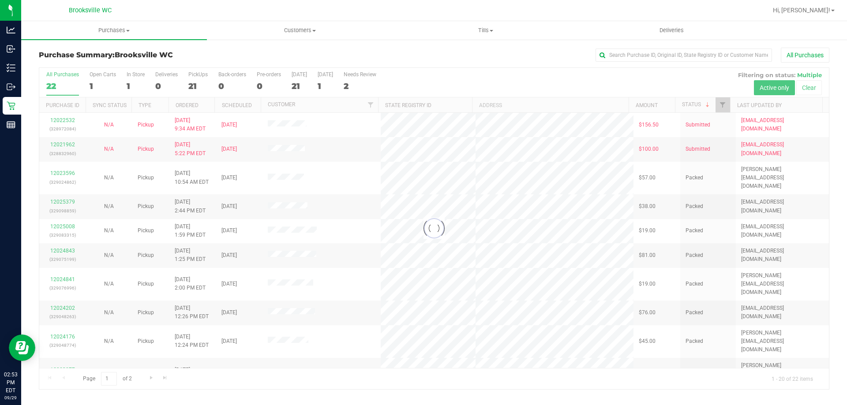
click at [436, 75] on div at bounding box center [434, 229] width 790 height 322
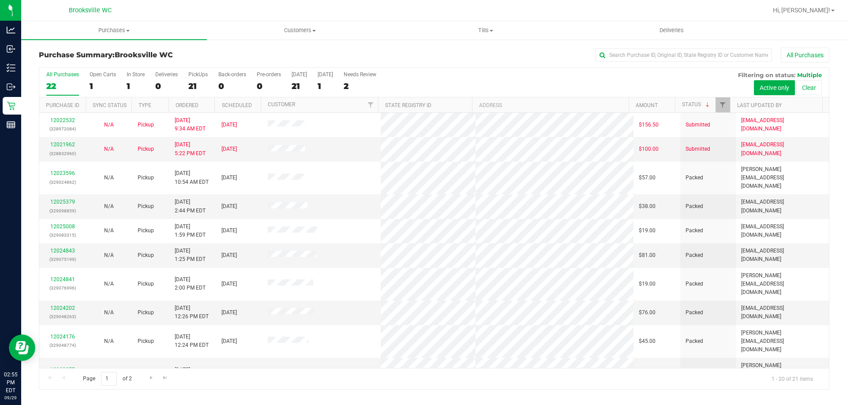
click at [487, 86] on div "All Purchases 22 Open Carts 1 In Store 1 Deliveries 0 PickUps 21 Back-orders 0 …" at bounding box center [434, 83] width 790 height 30
click at [403, 58] on div "All Purchases" at bounding box center [565, 55] width 527 height 15
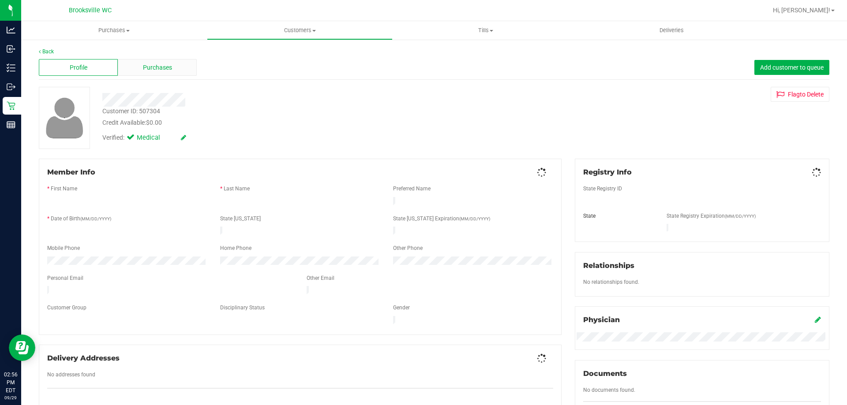
click at [149, 62] on div "Purchases" at bounding box center [157, 67] width 79 height 17
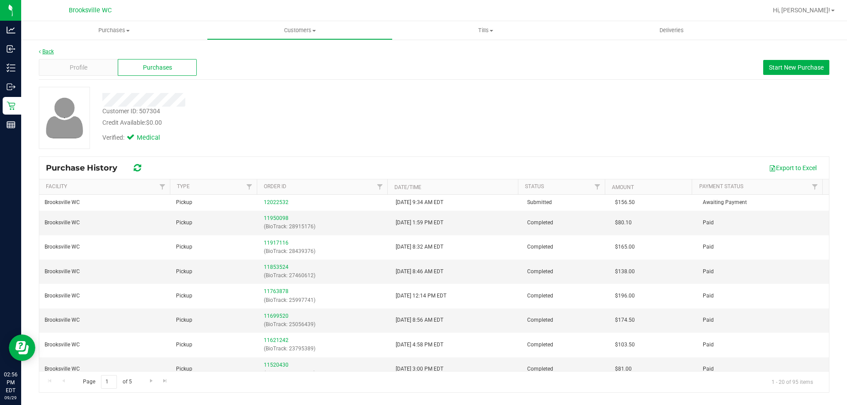
click at [45, 50] on link "Back" at bounding box center [46, 52] width 15 height 6
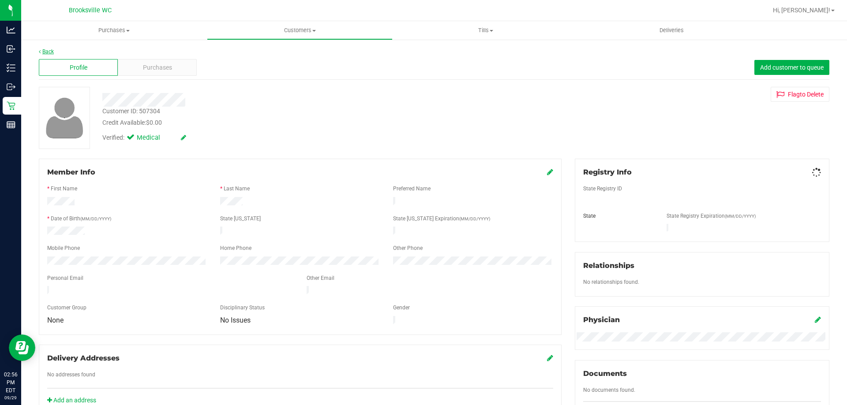
click at [46, 49] on link "Back" at bounding box center [46, 52] width 15 height 6
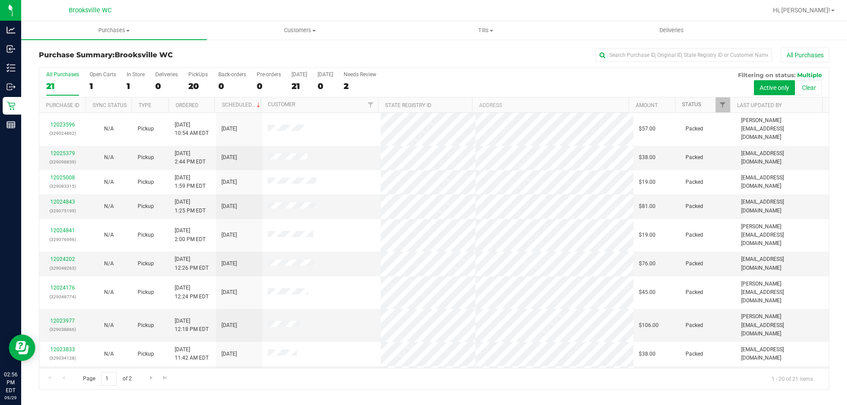
click at [693, 105] on link "Status" at bounding box center [691, 104] width 19 height 6
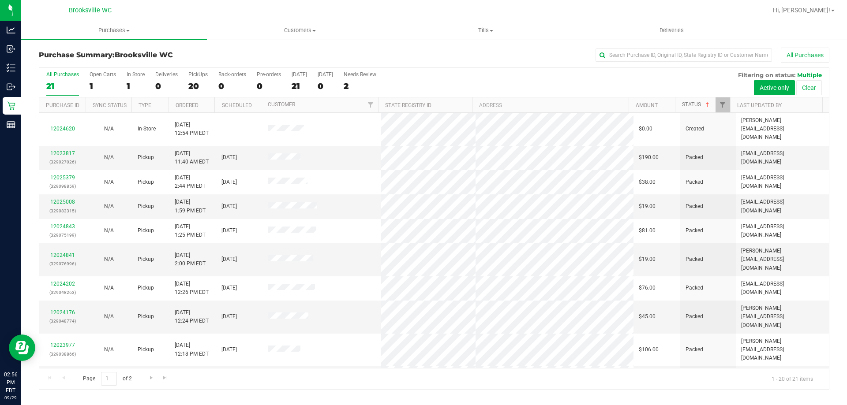
click at [694, 106] on link "Status" at bounding box center [696, 104] width 29 height 6
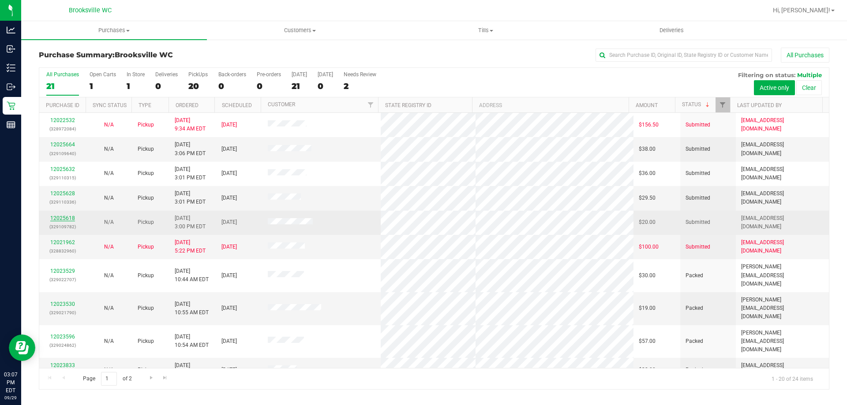
click at [61, 218] on link "12025618" at bounding box center [62, 218] width 25 height 6
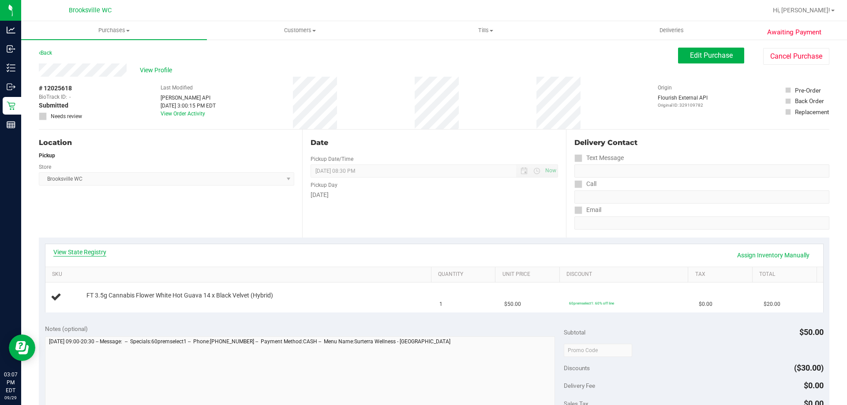
click at [99, 249] on link "View State Registry" at bounding box center [79, 252] width 53 height 9
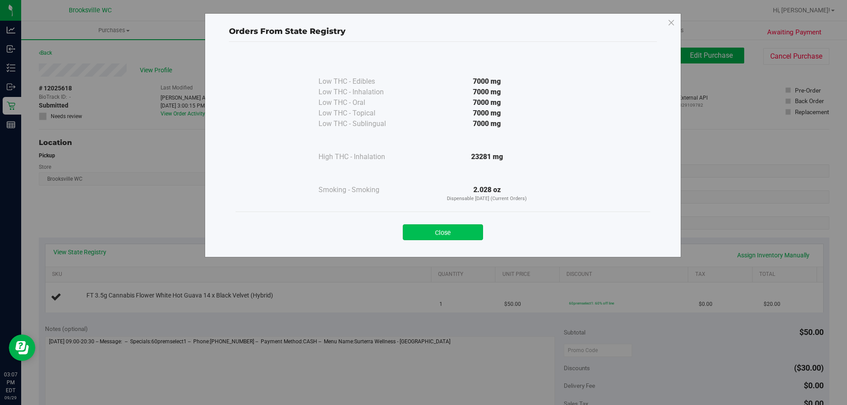
click at [437, 226] on button "Close" at bounding box center [443, 233] width 80 height 16
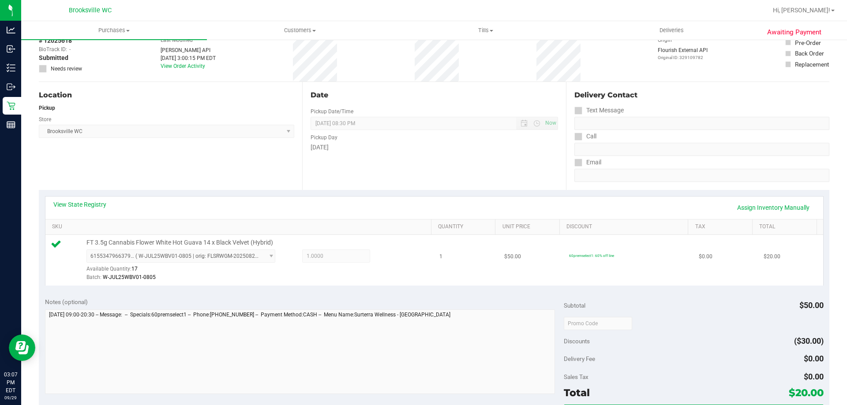
scroll to position [132, 0]
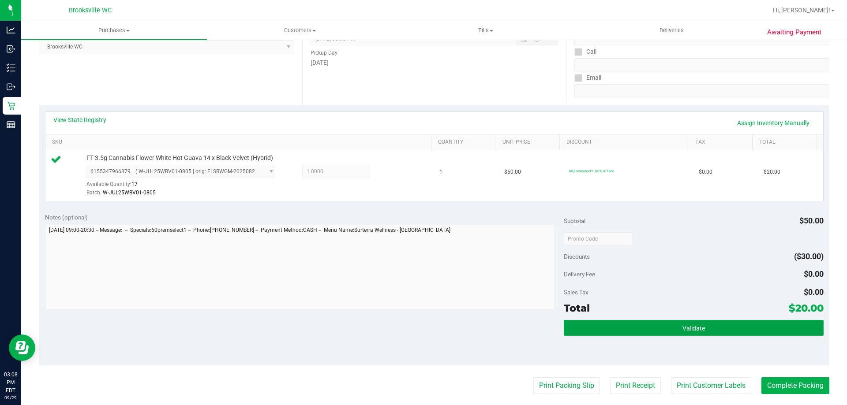
click at [623, 321] on button "Validate" at bounding box center [693, 328] width 259 height 16
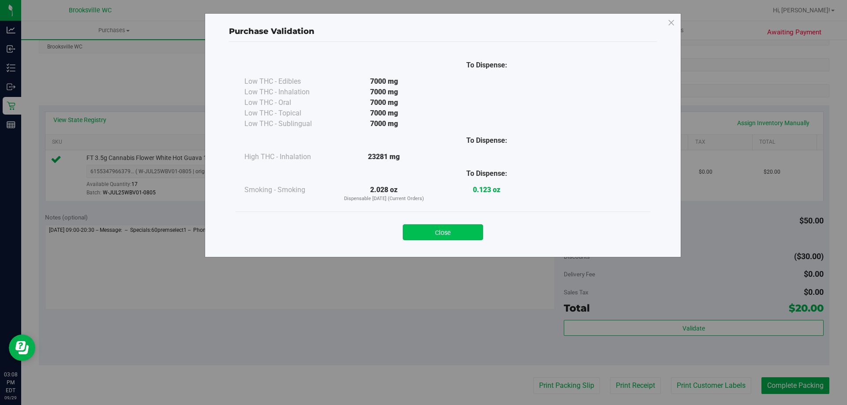
click at [461, 225] on button "Close" at bounding box center [443, 233] width 80 height 16
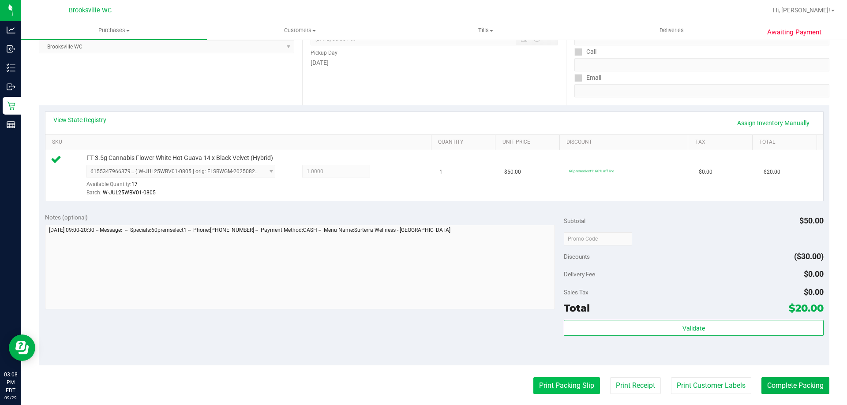
click at [546, 394] on button "Print Packing Slip" at bounding box center [566, 386] width 67 height 17
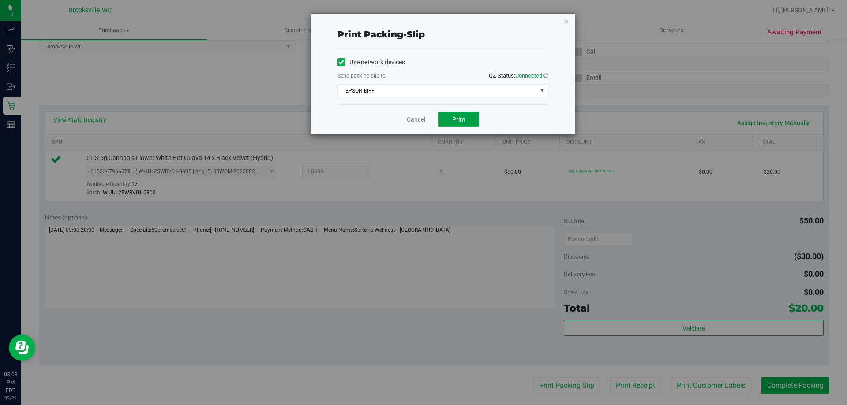
click at [453, 115] on button "Print" at bounding box center [458, 119] width 41 height 15
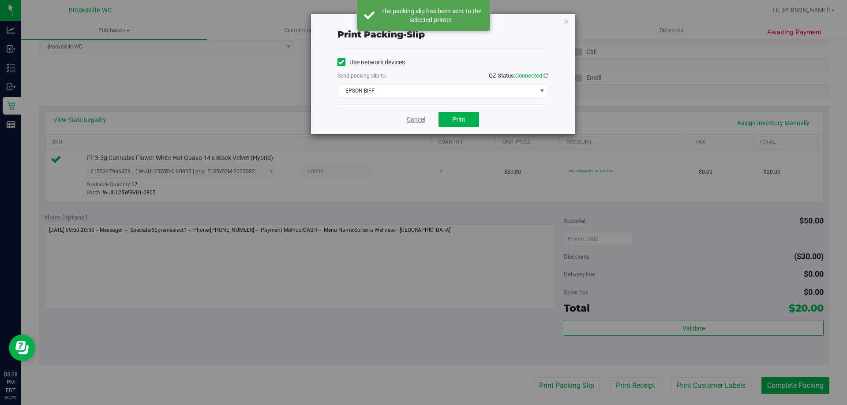
click at [415, 116] on link "Cancel" at bounding box center [416, 119] width 19 height 9
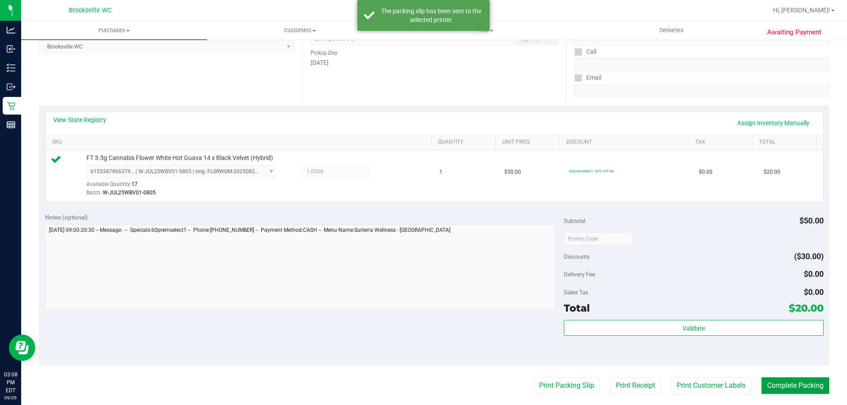
click at [771, 382] on button "Complete Packing" at bounding box center [795, 386] width 68 height 17
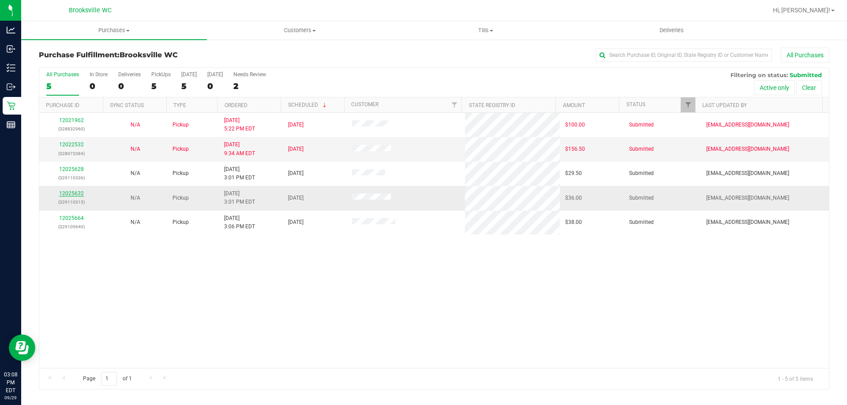
click at [82, 194] on link "12025632" at bounding box center [71, 194] width 25 height 6
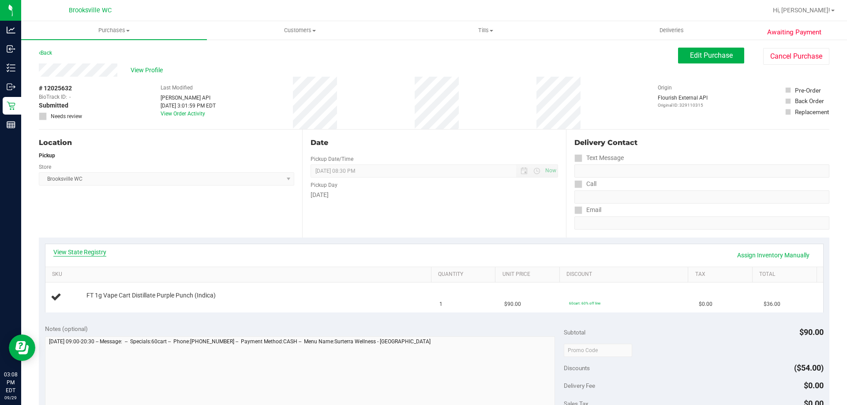
click at [88, 248] on link "View State Registry" at bounding box center [79, 252] width 53 height 9
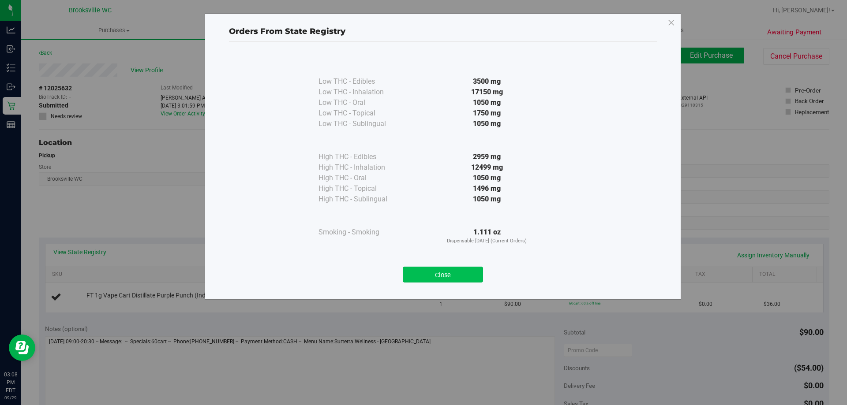
click at [450, 273] on button "Close" at bounding box center [443, 275] width 80 height 16
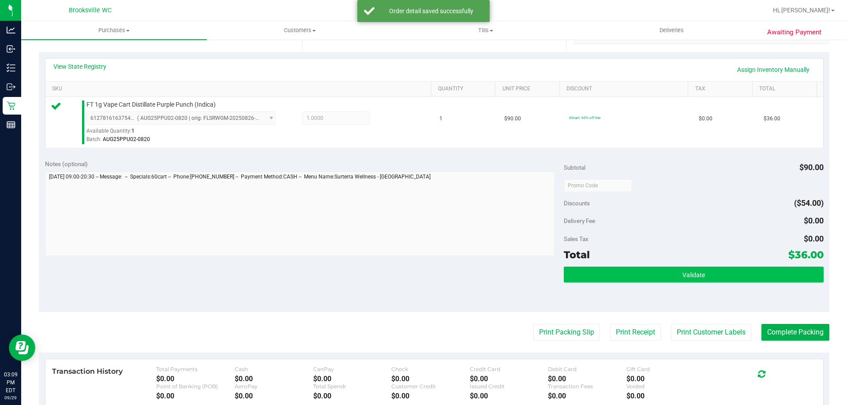
scroll to position [265, 0]
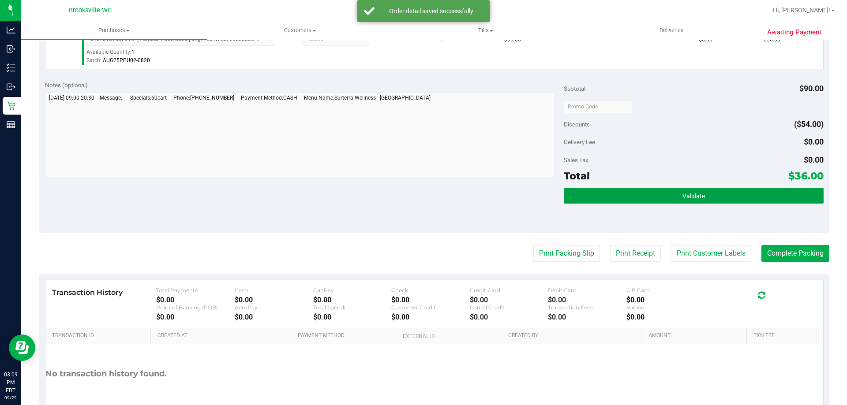
click at [653, 199] on button "Validate" at bounding box center [693, 196] width 259 height 16
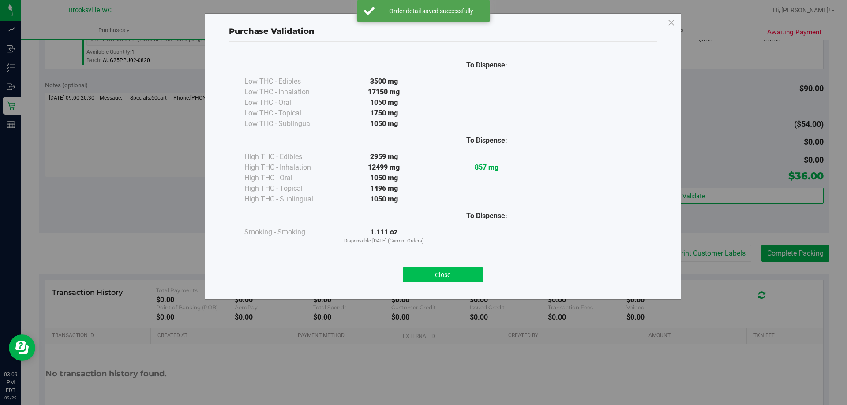
click at [454, 275] on button "Close" at bounding box center [443, 275] width 80 height 16
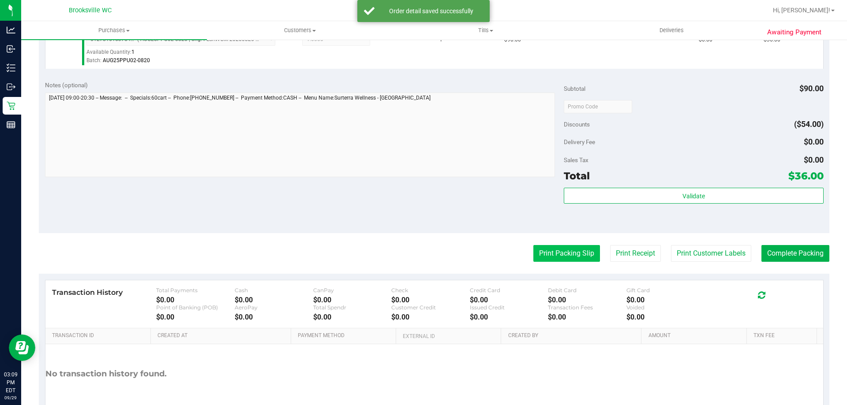
click at [545, 249] on button "Print Packing Slip" at bounding box center [566, 253] width 67 height 17
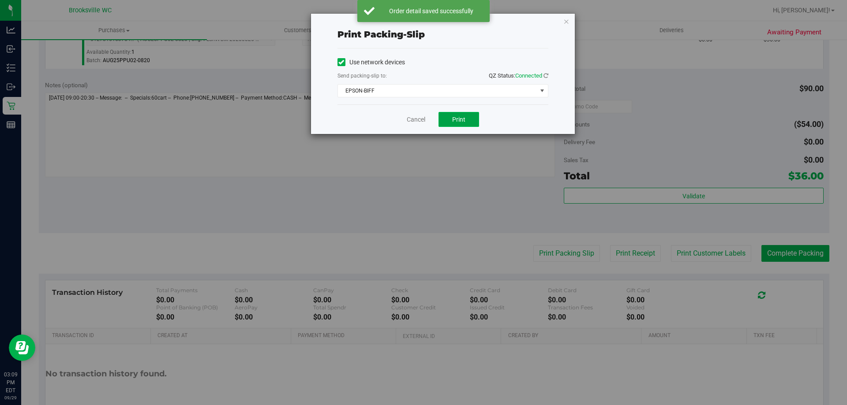
click at [462, 117] on span "Print" at bounding box center [458, 119] width 13 height 7
click at [416, 121] on link "Cancel" at bounding box center [416, 119] width 19 height 9
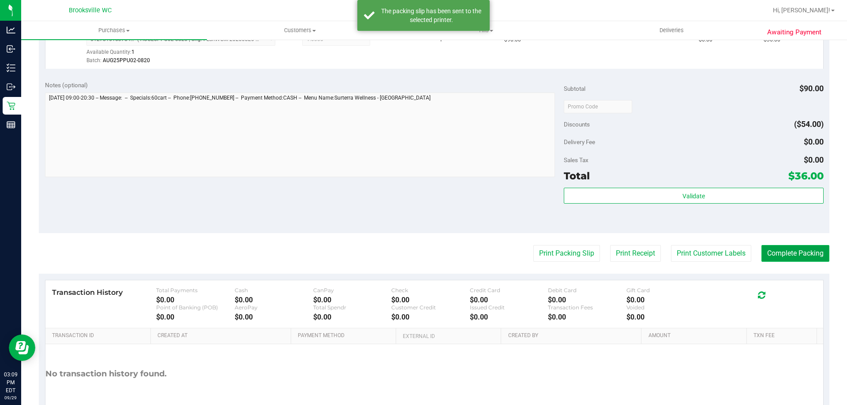
click at [786, 251] on button "Complete Packing" at bounding box center [795, 253] width 68 height 17
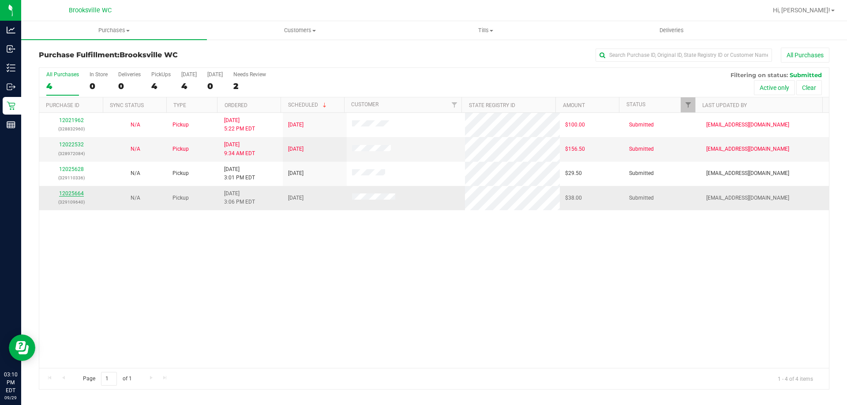
click at [74, 192] on link "12025664" at bounding box center [71, 194] width 25 height 6
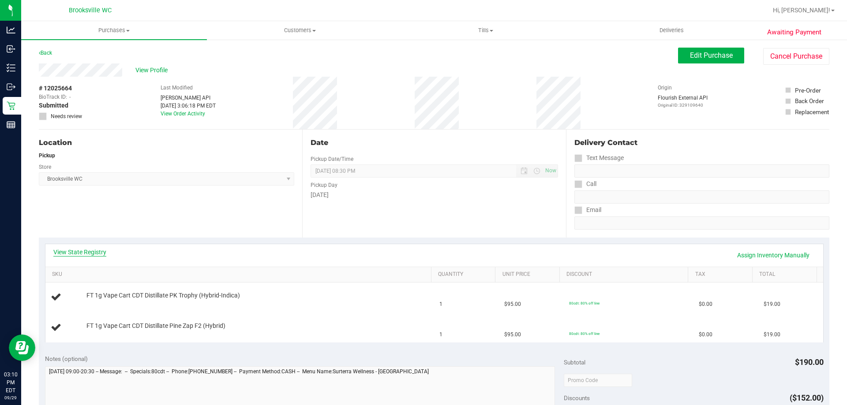
click at [88, 250] on link "View State Registry" at bounding box center [79, 252] width 53 height 9
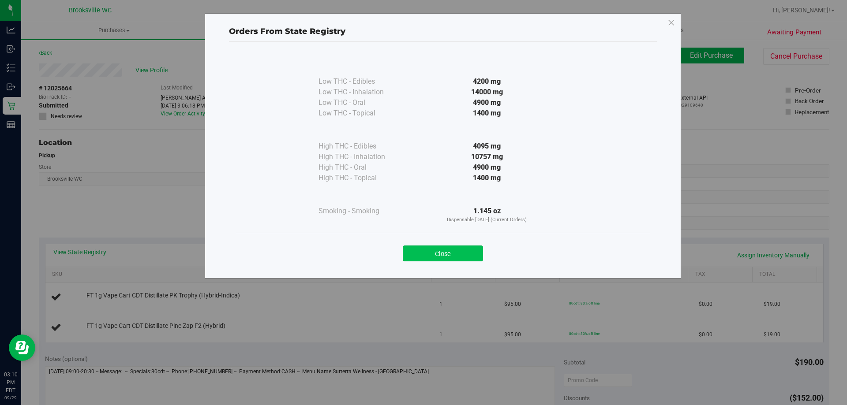
click at [441, 250] on button "Close" at bounding box center [443, 254] width 80 height 16
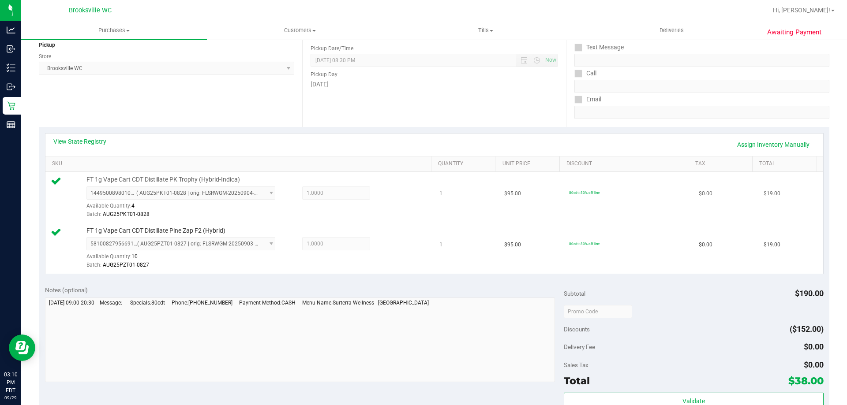
scroll to position [176, 0]
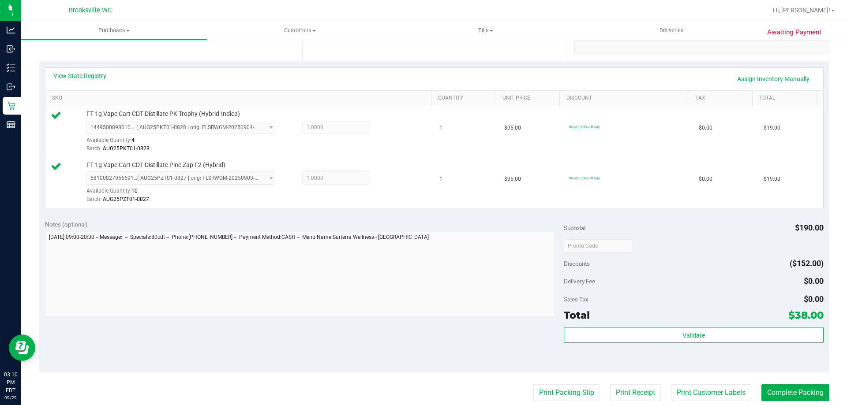
click at [607, 326] on div "Subtotal $190.00 Discounts ($152.00) Delivery Fee $0.00 Sales Tax $0.00 Total $…" at bounding box center [693, 293] width 259 height 147
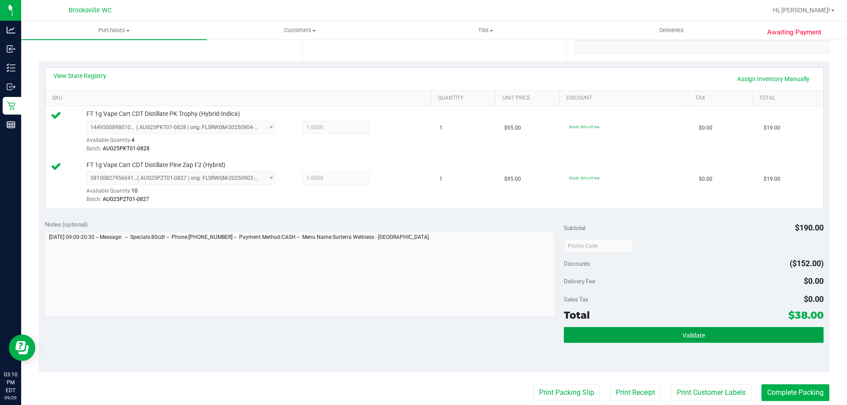
click at [609, 331] on button "Validate" at bounding box center [693, 335] width 259 height 16
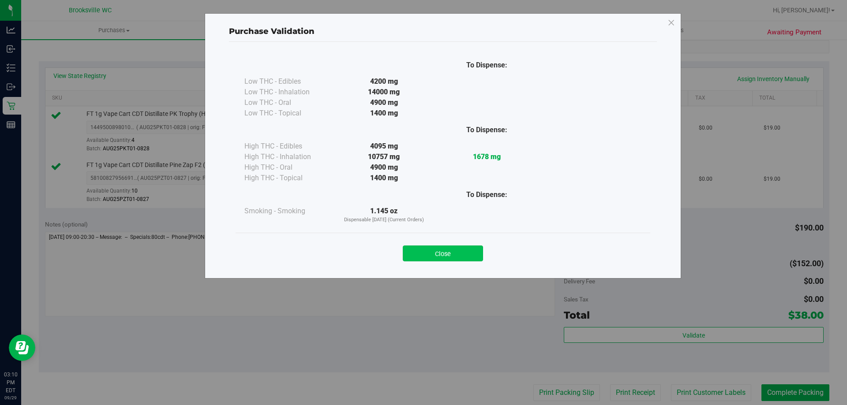
click at [477, 250] on button "Close" at bounding box center [443, 254] width 80 height 16
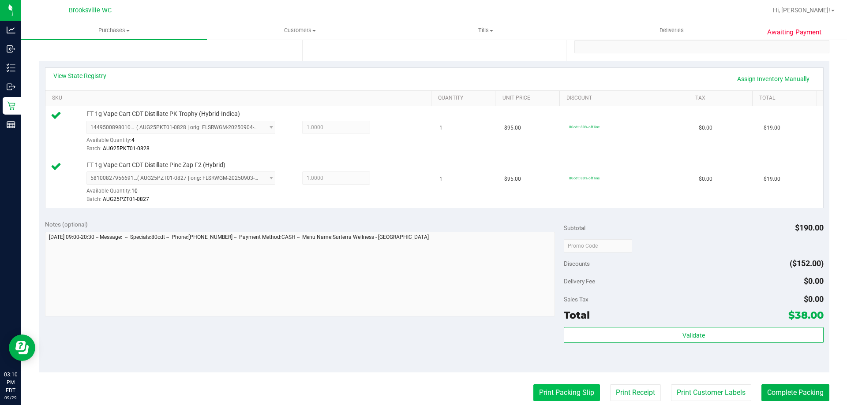
click at [574, 389] on button "Print Packing Slip" at bounding box center [566, 393] width 67 height 17
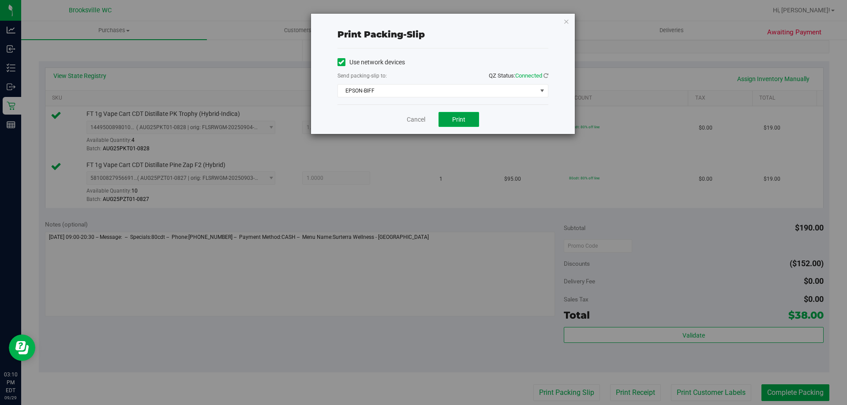
click at [453, 123] on span "Print" at bounding box center [458, 119] width 13 height 7
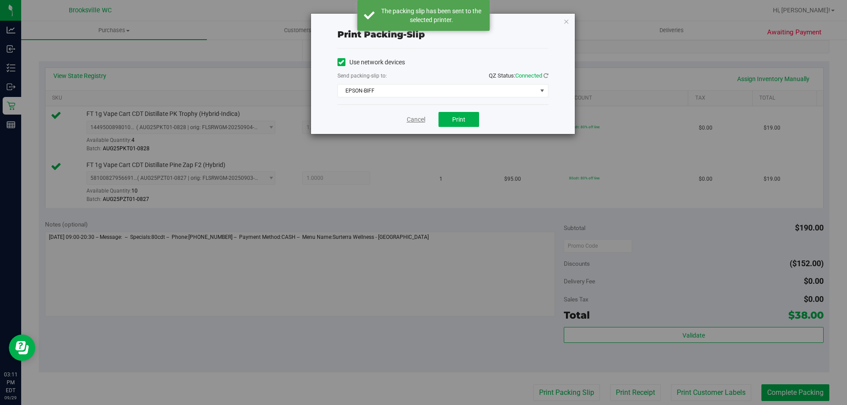
click at [418, 120] on link "Cancel" at bounding box center [416, 119] width 19 height 9
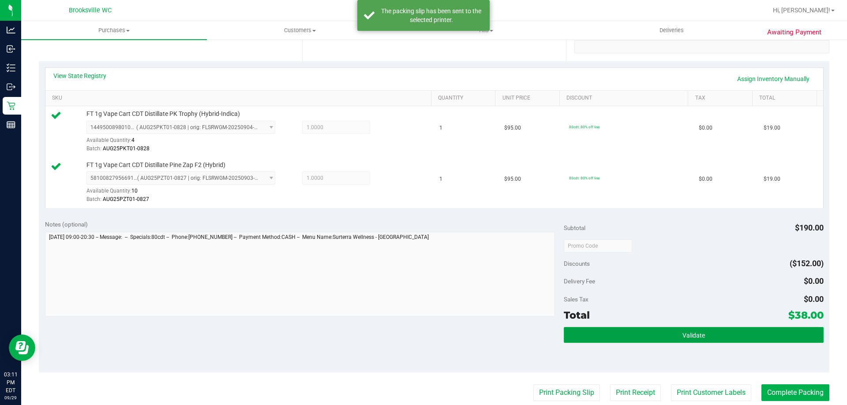
click at [734, 337] on button "Validate" at bounding box center [693, 335] width 259 height 16
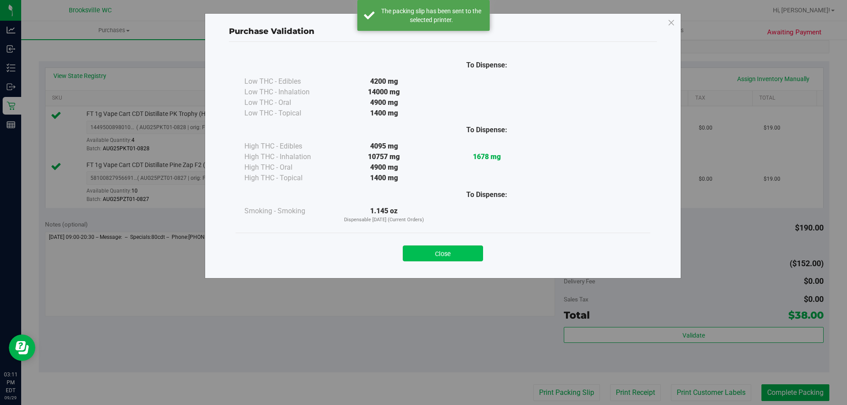
click at [450, 248] on button "Close" at bounding box center [443, 254] width 80 height 16
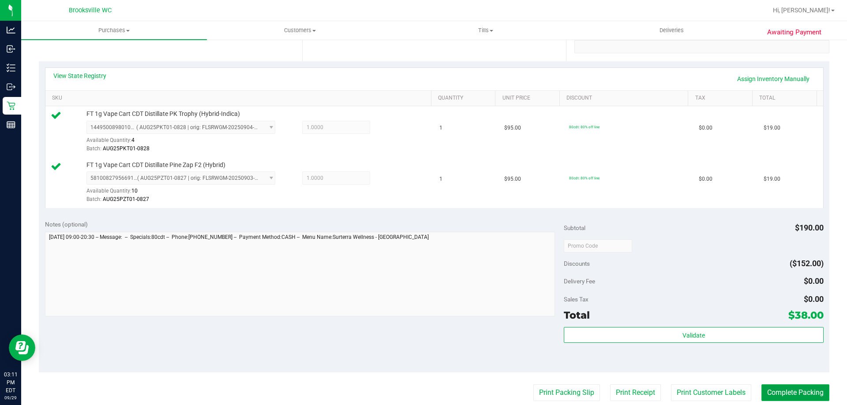
click at [770, 387] on button "Complete Packing" at bounding box center [795, 393] width 68 height 17
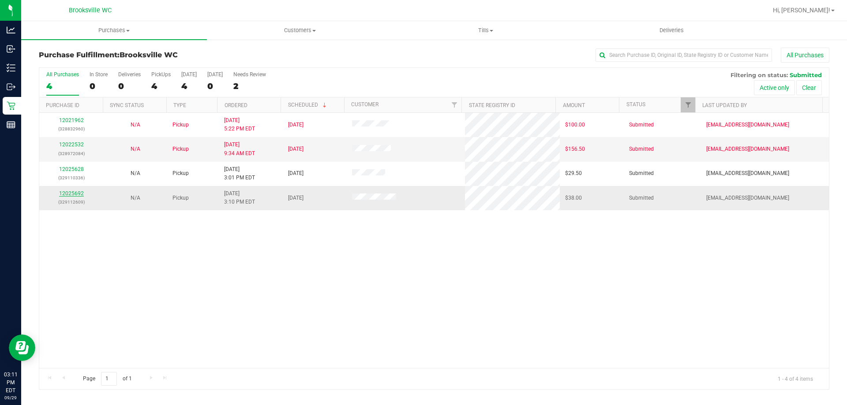
click at [77, 191] on link "12025692" at bounding box center [71, 194] width 25 height 6
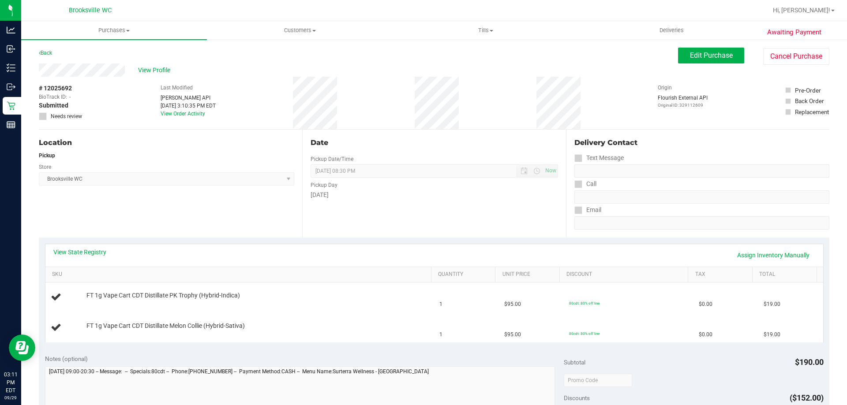
click at [291, 213] on div "Location Pickup Store [GEOGRAPHIC_DATA] WC Select Store [PERSON_NAME][GEOGRAPHI…" at bounding box center [170, 184] width 263 height 108
click at [101, 251] on link "View State Registry" at bounding box center [79, 252] width 53 height 9
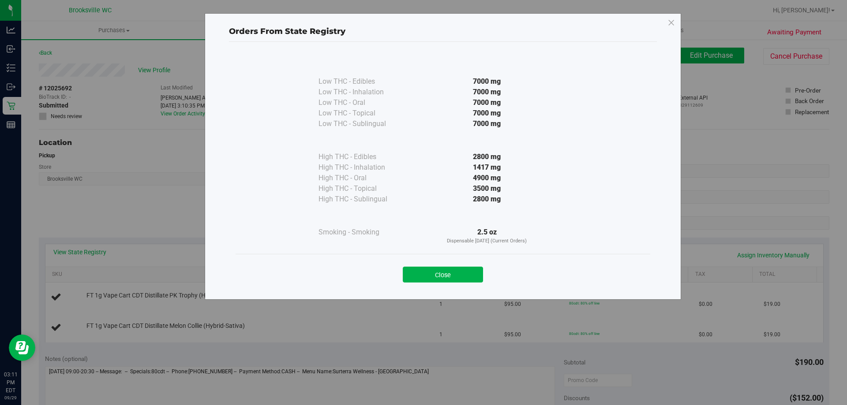
drag, startPoint x: 453, startPoint y: 268, endPoint x: 439, endPoint y: 262, distance: 15.6
click at [453, 268] on button "Close" at bounding box center [443, 275] width 80 height 16
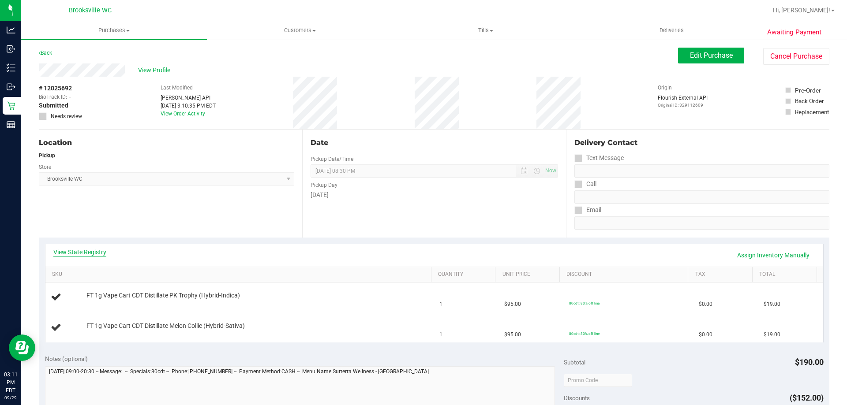
click at [100, 254] on link "View State Registry" at bounding box center [79, 252] width 53 height 9
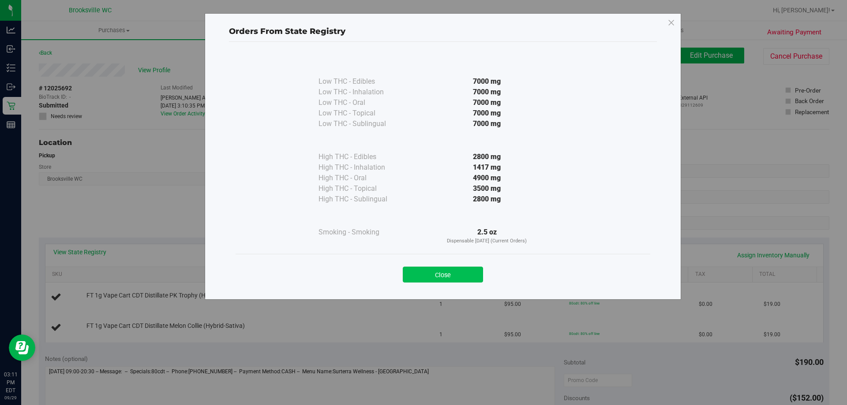
click at [443, 279] on button "Close" at bounding box center [443, 275] width 80 height 16
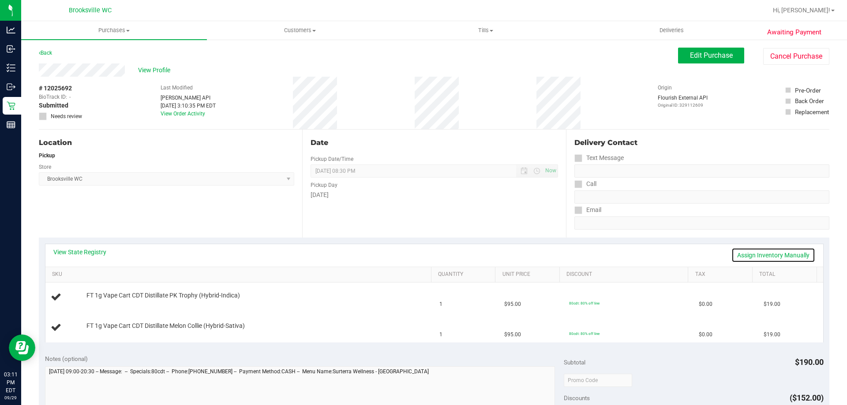
click at [775, 253] on link "Assign Inventory Manually" at bounding box center [773, 255] width 84 height 15
click at [104, 304] on link "Add Package" at bounding box center [102, 302] width 32 height 6
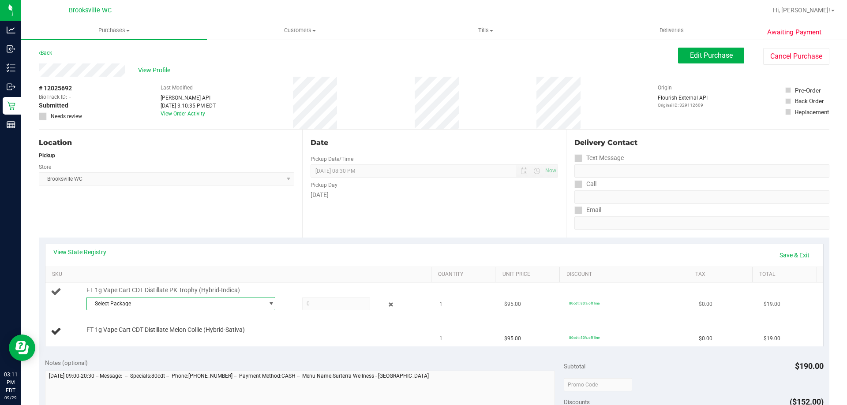
click at [135, 303] on span "Select Package" at bounding box center [175, 304] width 177 height 12
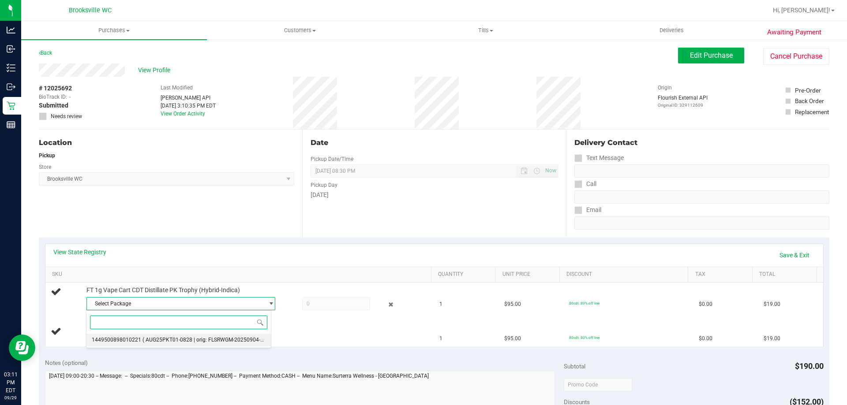
click at [136, 338] on span "1449500898010221" at bounding box center [116, 340] width 49 height 6
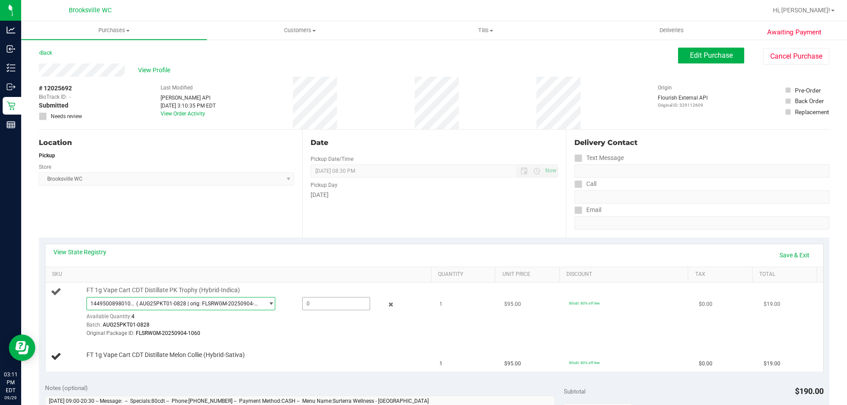
click at [308, 302] on span at bounding box center [336, 303] width 68 height 13
type input "1"
type input "1.0000"
click at [329, 255] on div "View State Registry Save & Exit" at bounding box center [434, 255] width 762 height 15
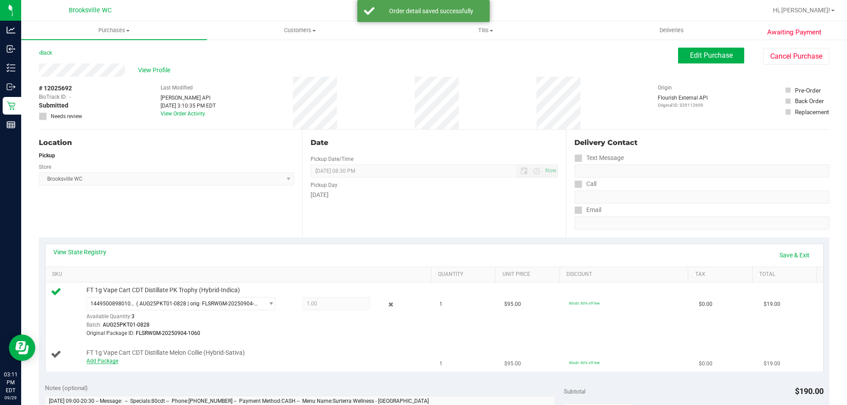
click at [104, 360] on link "Add Package" at bounding box center [102, 361] width 32 height 6
click at [147, 364] on span "Select Package" at bounding box center [175, 363] width 177 height 12
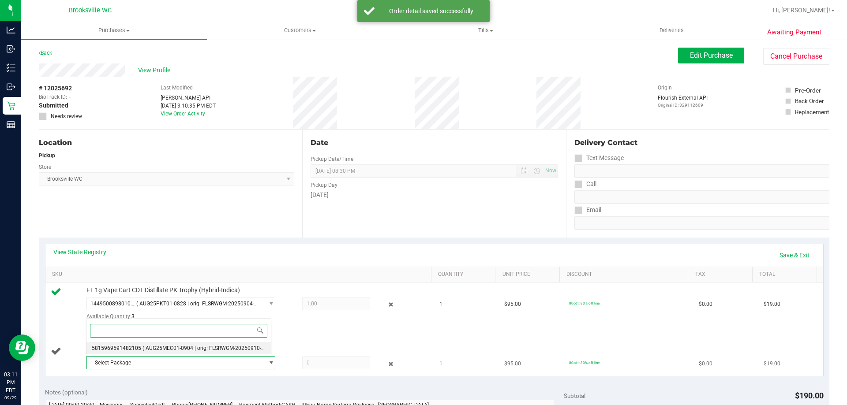
drag, startPoint x: 155, startPoint y: 349, endPoint x: 270, endPoint y: 356, distance: 114.9
click at [155, 350] on span "( AUG25MEC01-0904 | orig: FLSRWGM-20250910-1158 )" at bounding box center [209, 348] width 134 height 6
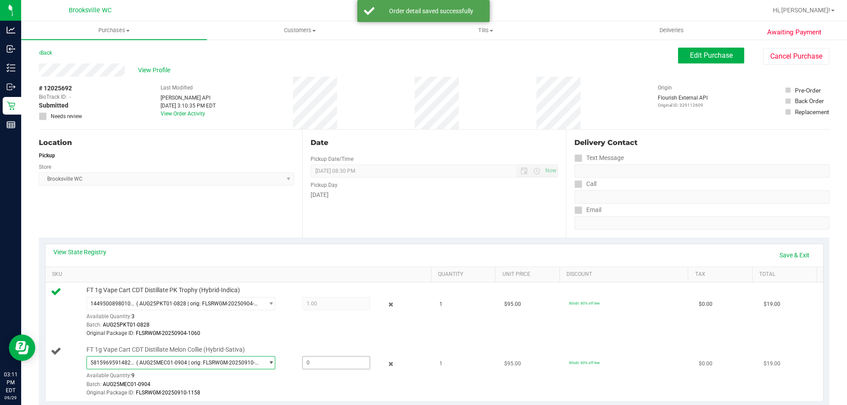
click at [315, 365] on span at bounding box center [336, 362] width 68 height 13
type input "1"
type input "1.0000"
click at [254, 335] on div "Original Package ID: FLSRWGM-20250904-1060" at bounding box center [256, 334] width 341 height 8
click at [794, 255] on link "Save & Exit" at bounding box center [794, 255] width 41 height 15
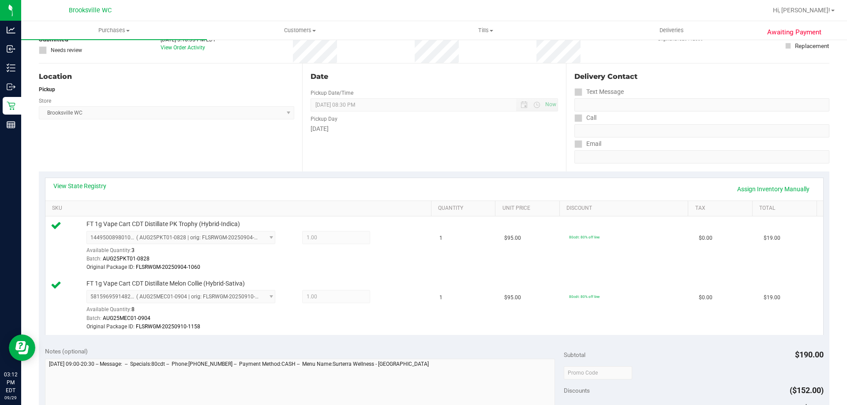
scroll to position [176, 0]
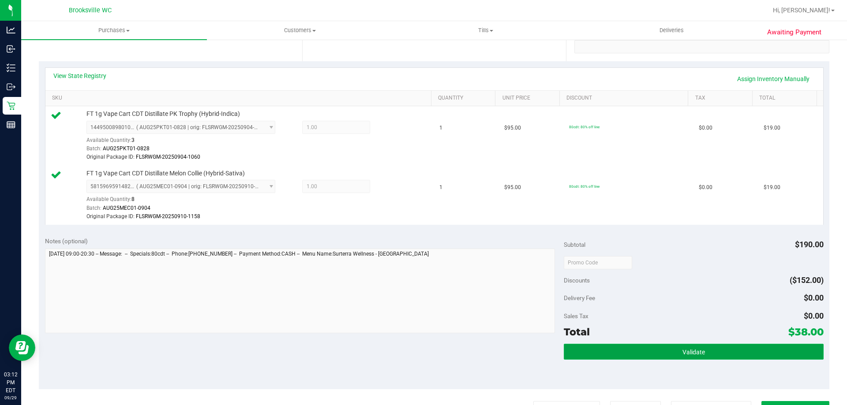
click at [696, 347] on button "Validate" at bounding box center [693, 352] width 259 height 16
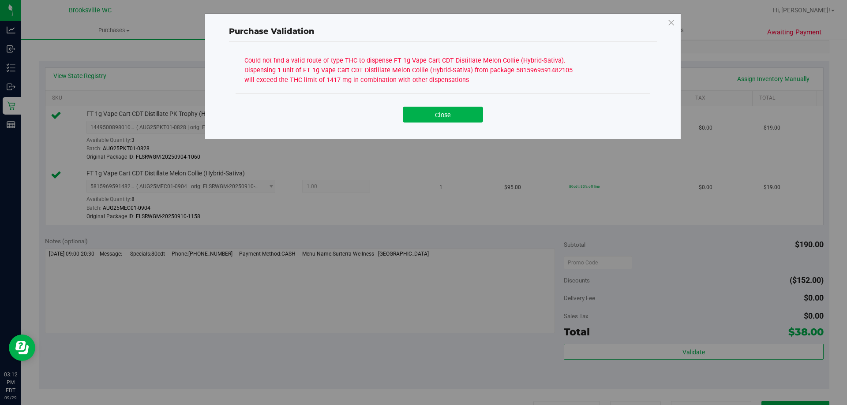
click at [461, 124] on div "Close" at bounding box center [443, 112] width 415 height 36
drag, startPoint x: 464, startPoint y: 111, endPoint x: 624, endPoint y: 66, distance: 165.9
click at [464, 112] on button "Close" at bounding box center [443, 115] width 80 height 16
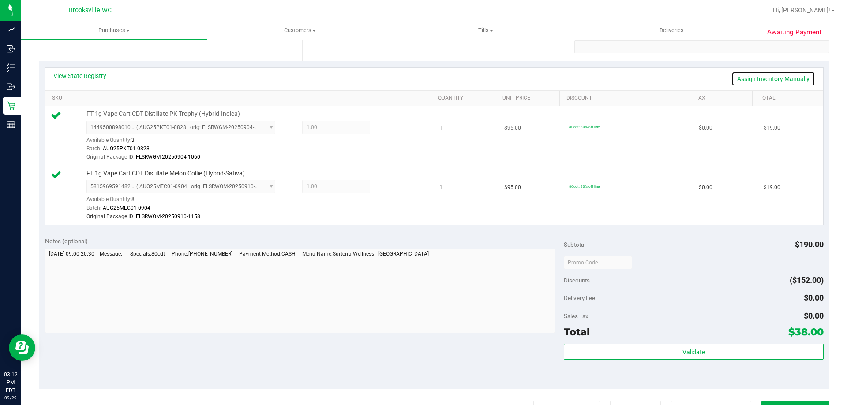
drag, startPoint x: 768, startPoint y: 75, endPoint x: 444, endPoint y: 126, distance: 327.8
click at [767, 75] on link "Assign Inventory Manually" at bounding box center [773, 78] width 84 height 15
click at [386, 126] on icon at bounding box center [390, 129] width 9 height 10
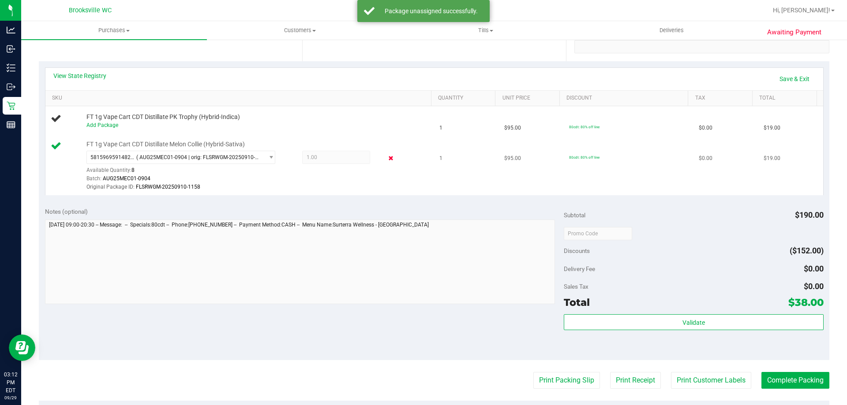
click at [386, 155] on icon at bounding box center [390, 159] width 9 height 10
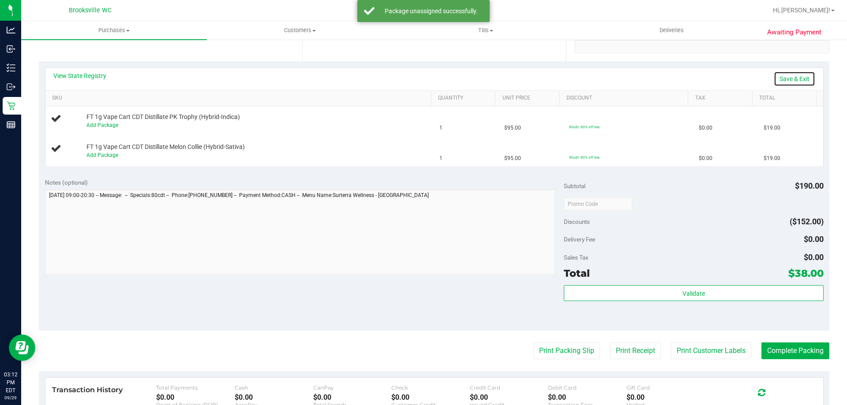
click at [794, 74] on link "Save & Exit" at bounding box center [794, 78] width 41 height 15
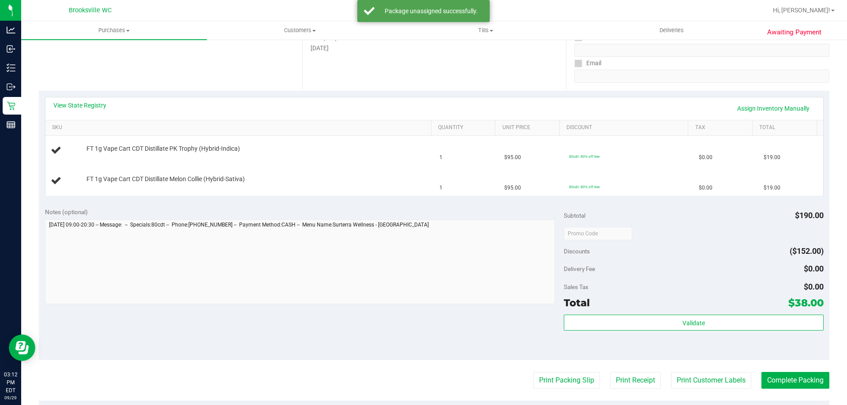
scroll to position [132, 0]
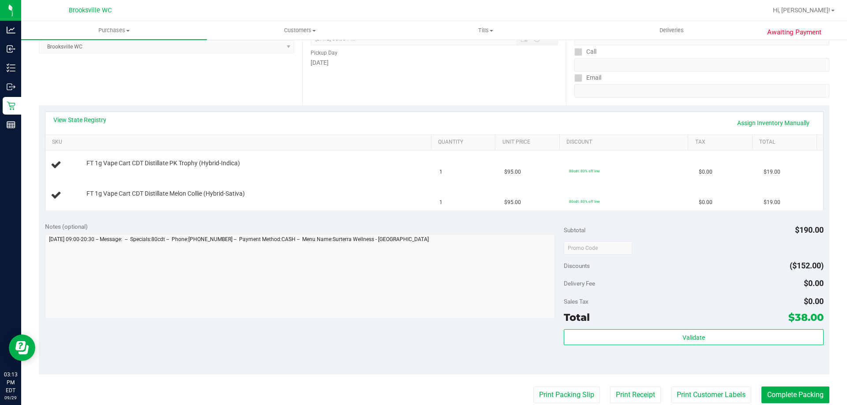
click at [102, 88] on div "Location Pickup Store [GEOGRAPHIC_DATA] WC Select Store [PERSON_NAME][GEOGRAPHI…" at bounding box center [170, 51] width 263 height 108
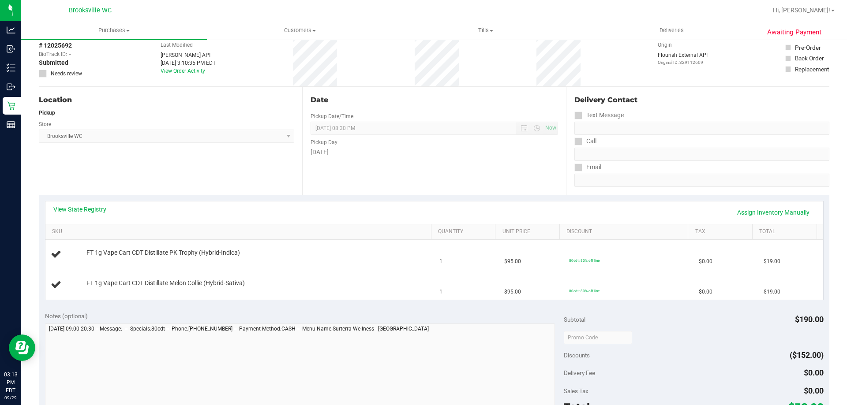
scroll to position [0, 0]
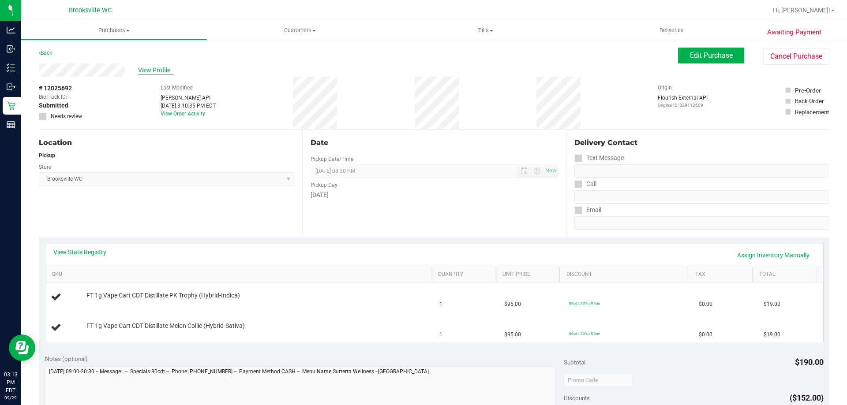
click at [148, 67] on span "View Profile" at bounding box center [155, 70] width 35 height 9
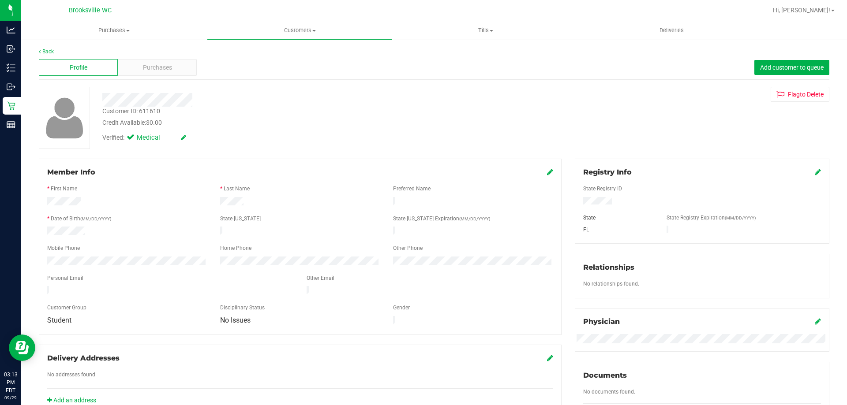
click at [149, 113] on div "Customer ID: 611610" at bounding box center [131, 111] width 58 height 9
drag, startPoint x: 149, startPoint y: 113, endPoint x: 180, endPoint y: 113, distance: 30.4
click at [227, 98] on div at bounding box center [297, 100] width 402 height 14
drag, startPoint x: 154, startPoint y: 109, endPoint x: 103, endPoint y: 109, distance: 51.2
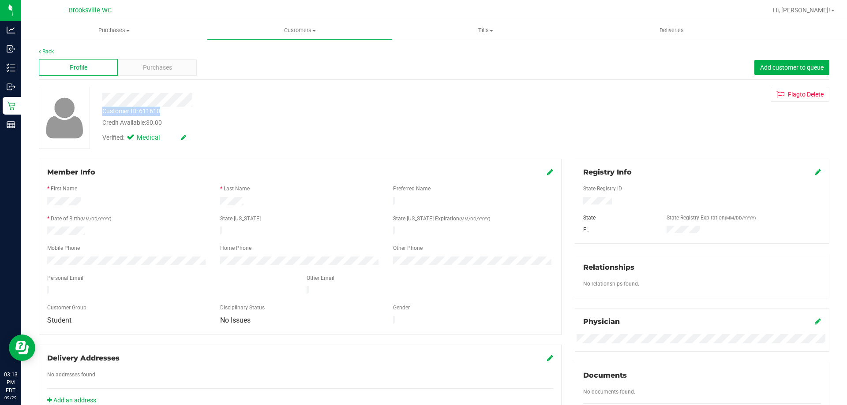
click at [103, 109] on div "Customer ID: 611610 Credit Available: $0.00" at bounding box center [297, 117] width 402 height 21
copy div "Customer ID: 611610"
click at [719, 120] on div "Customer ID: 611610 Credit Available: $0.00 Verified: Medical Flag to [GEOGRAPH…" at bounding box center [434, 118] width 804 height 62
click at [49, 49] on link "Back" at bounding box center [46, 52] width 15 height 6
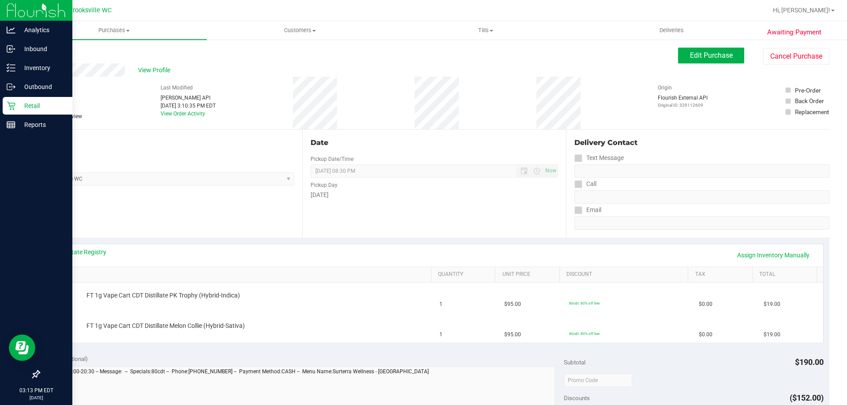
click at [19, 105] on p "Retail" at bounding box center [41, 106] width 53 height 11
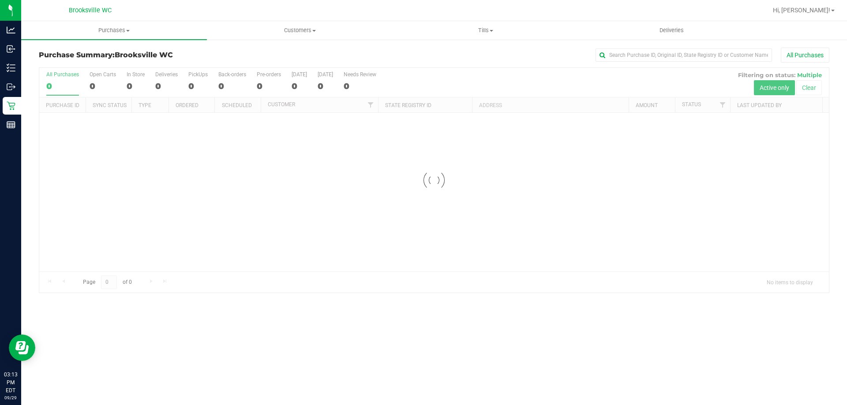
click at [456, 72] on div at bounding box center [434, 180] width 790 height 225
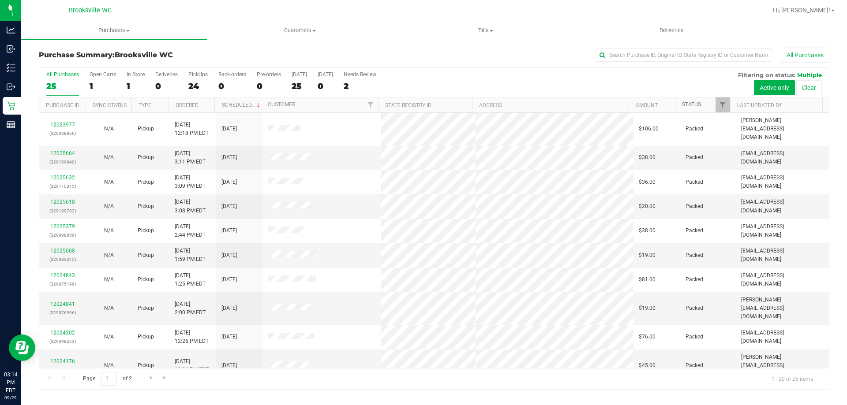
click at [687, 101] on link "Status" at bounding box center [691, 104] width 19 height 6
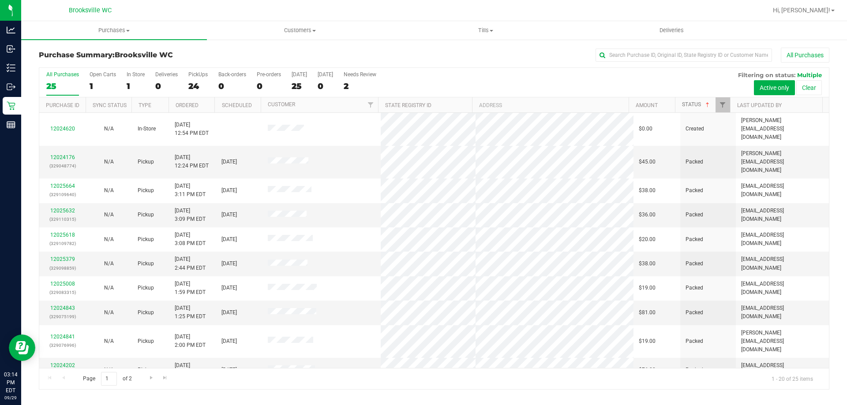
click at [697, 103] on link "Status" at bounding box center [696, 104] width 29 height 6
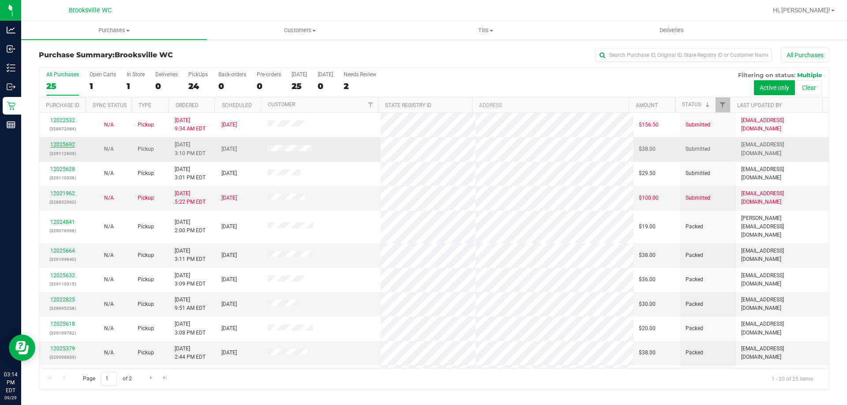
click at [67, 143] on link "12025692" at bounding box center [62, 145] width 25 height 6
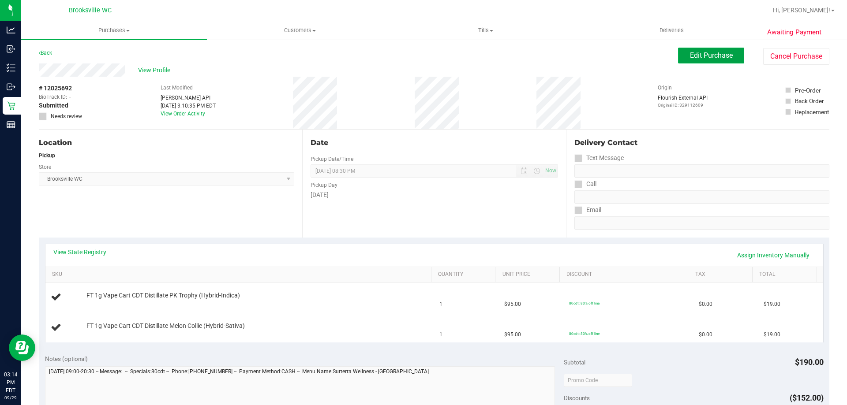
click at [717, 56] on span "Edit Purchase" at bounding box center [711, 55] width 43 height 8
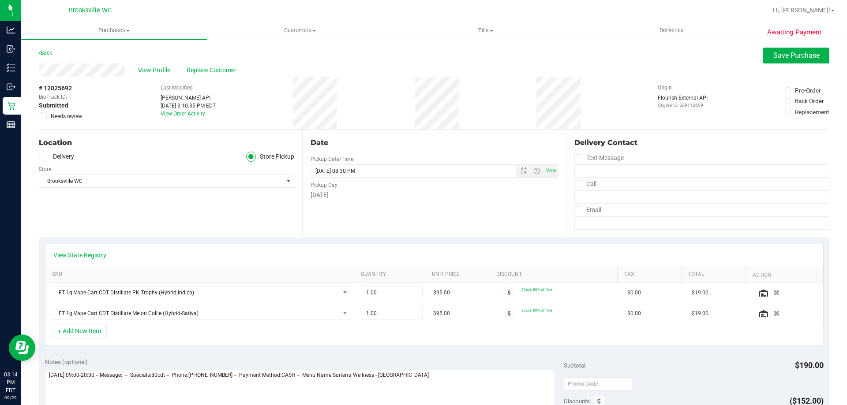
click at [45, 116] on span at bounding box center [43, 116] width 8 height 8
click at [0, 0] on input "Needs review" at bounding box center [0, 0] width 0 height 0
click at [443, 389] on textarea at bounding box center [300, 412] width 510 height 85
type textarea "[DATE] 09:00-20:30 -- Message: -- Specials:80cdt -- Phone:[PHONE_NUMBER] -- Pay…"
click at [796, 58] on span "Save Purchase" at bounding box center [796, 55] width 46 height 8
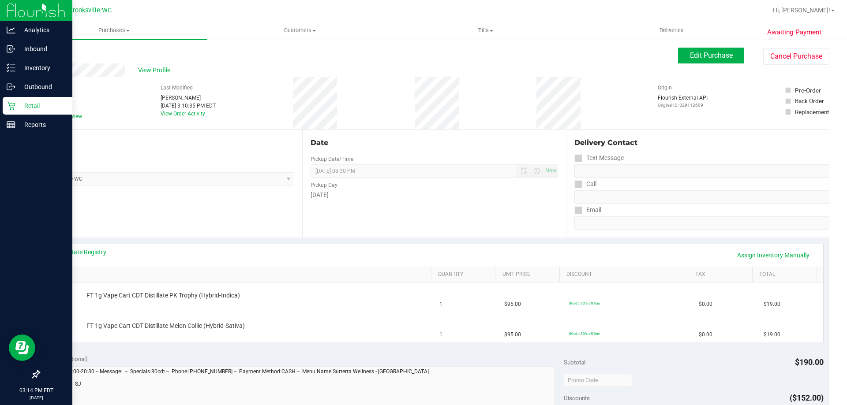
click at [13, 108] on icon at bounding box center [11, 105] width 9 height 9
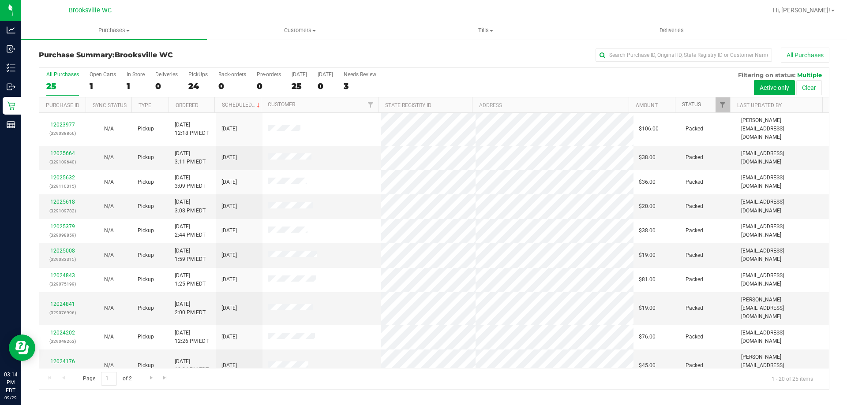
click at [695, 103] on link "Status" at bounding box center [691, 104] width 19 height 6
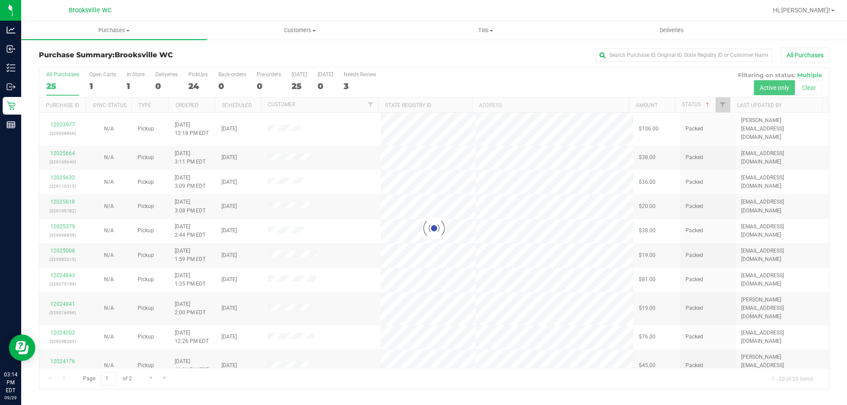
click at [694, 105] on div at bounding box center [434, 229] width 790 height 322
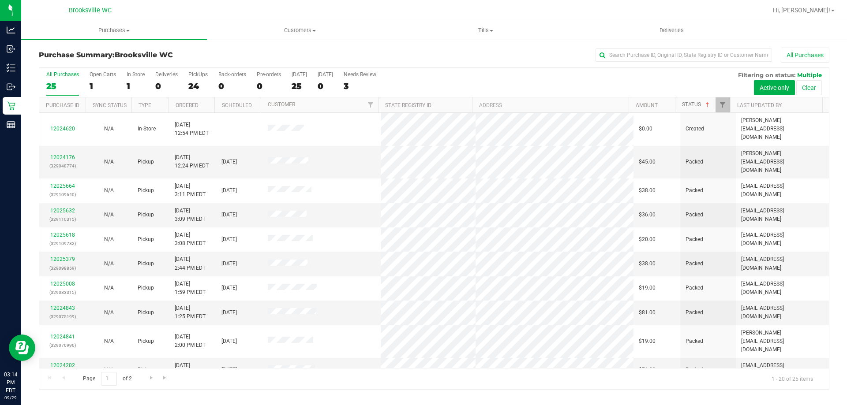
click at [691, 104] on link "Status" at bounding box center [696, 104] width 29 height 6
